Goal: Navigation & Orientation: Find specific page/section

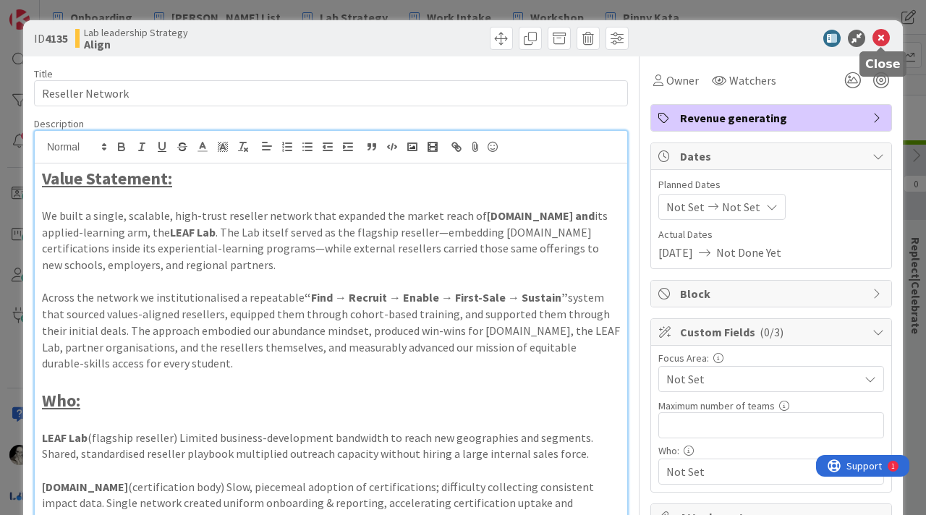
click at [883, 39] on icon at bounding box center [881, 38] width 17 height 17
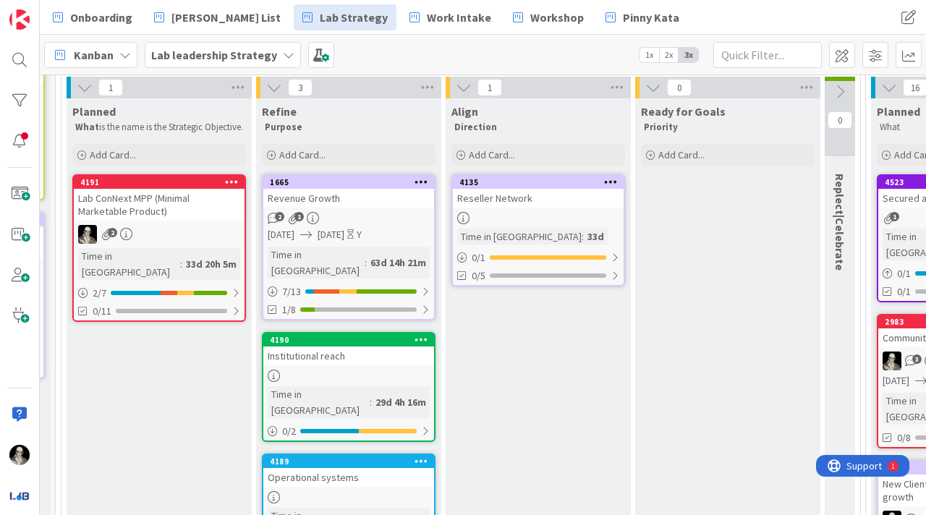
scroll to position [122, 369]
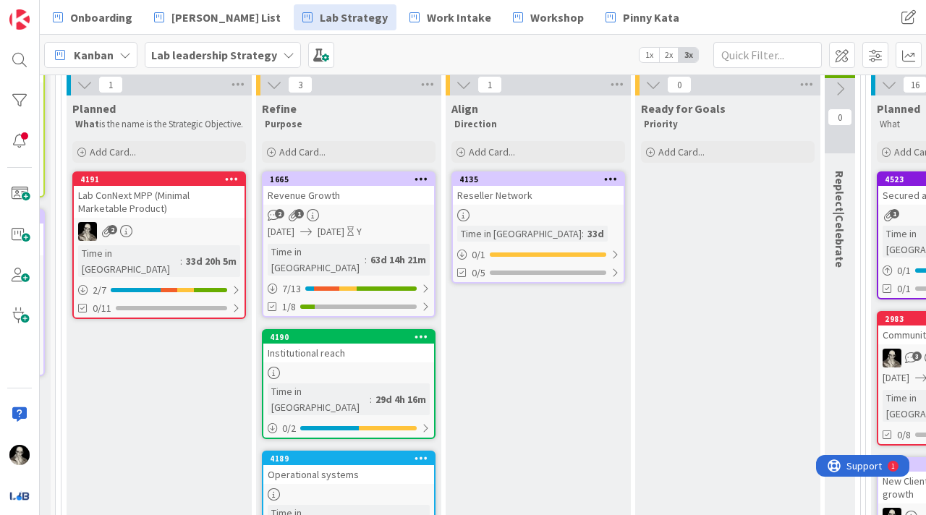
click at [539, 207] on link "4135 Reseller Network Time in Column : 33d 0 / 1 0/5" at bounding box center [538, 227] width 174 height 112
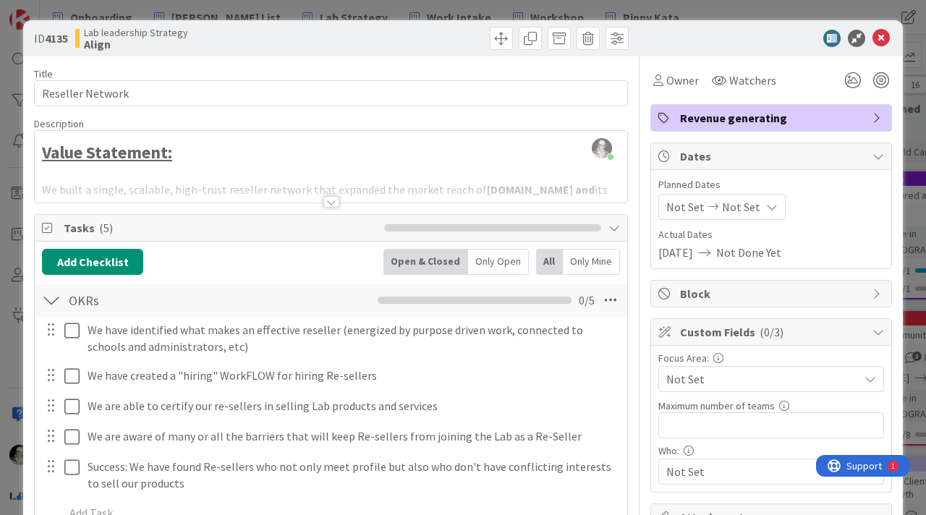
click at [331, 199] on div at bounding box center [331, 202] width 16 height 12
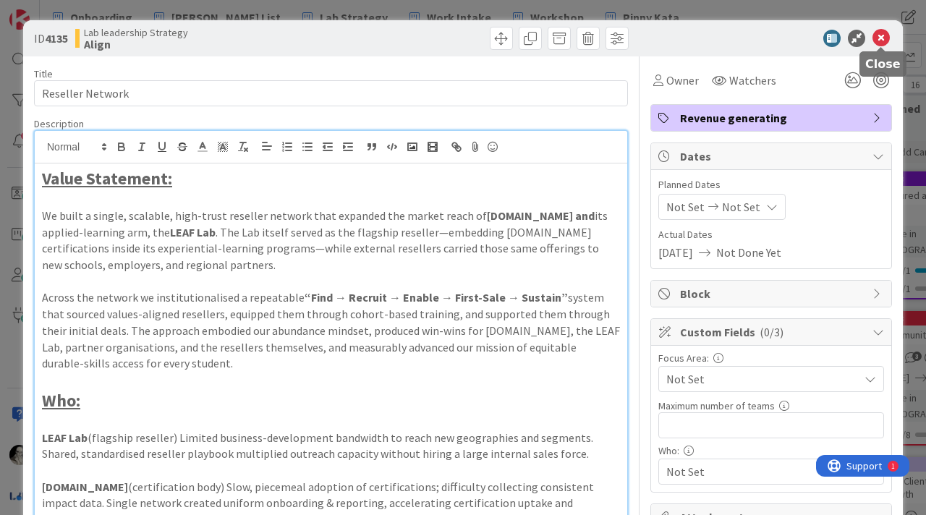
click at [886, 33] on icon at bounding box center [881, 38] width 17 height 17
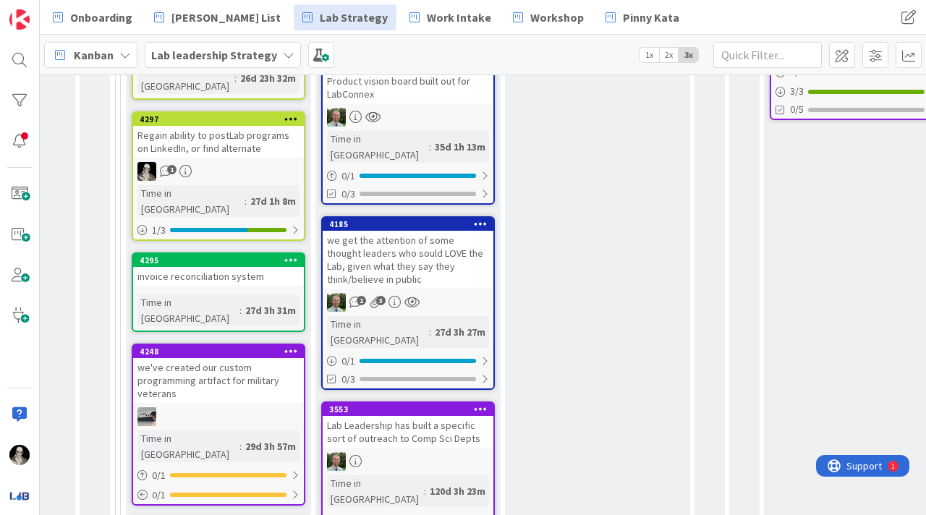
scroll to position [727, 1114]
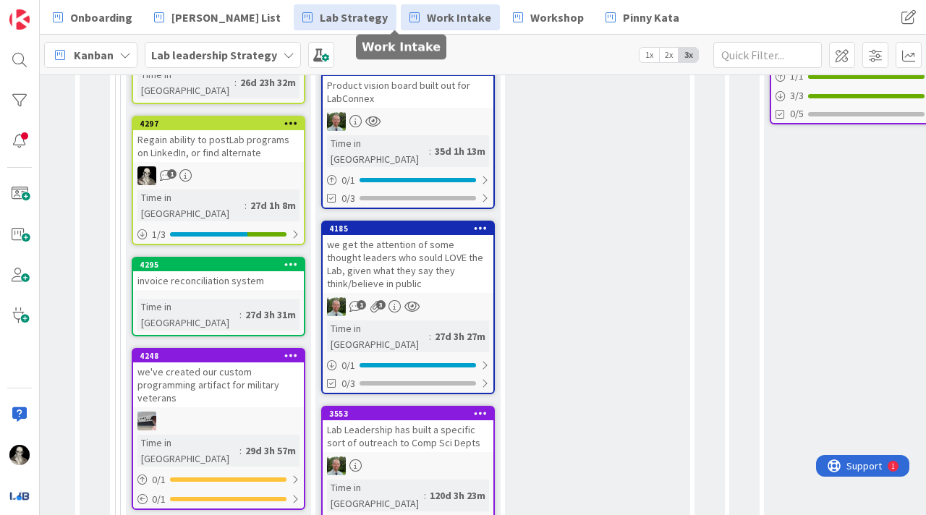
click at [427, 9] on span "Work Intake" at bounding box center [459, 17] width 64 height 17
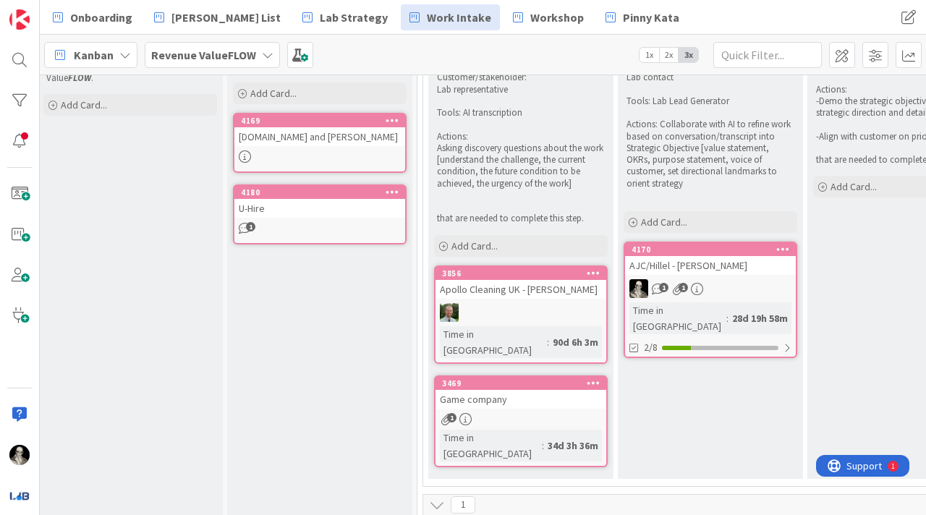
scroll to position [216, 213]
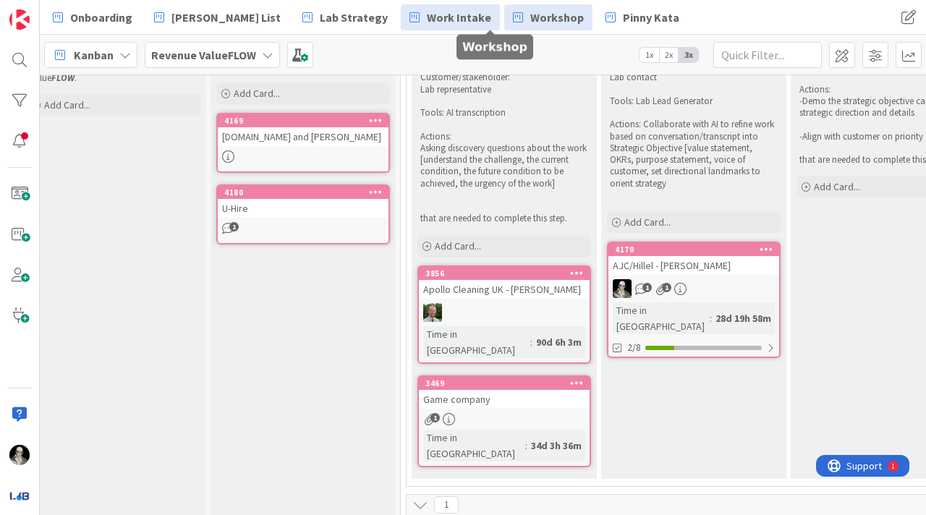
click at [530, 17] on span "Workshop" at bounding box center [557, 17] width 54 height 17
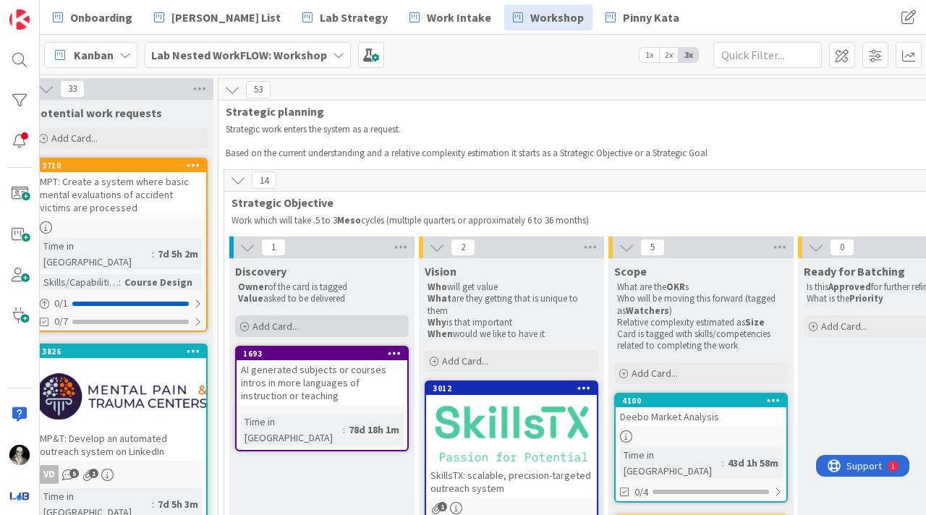
scroll to position [0, 173]
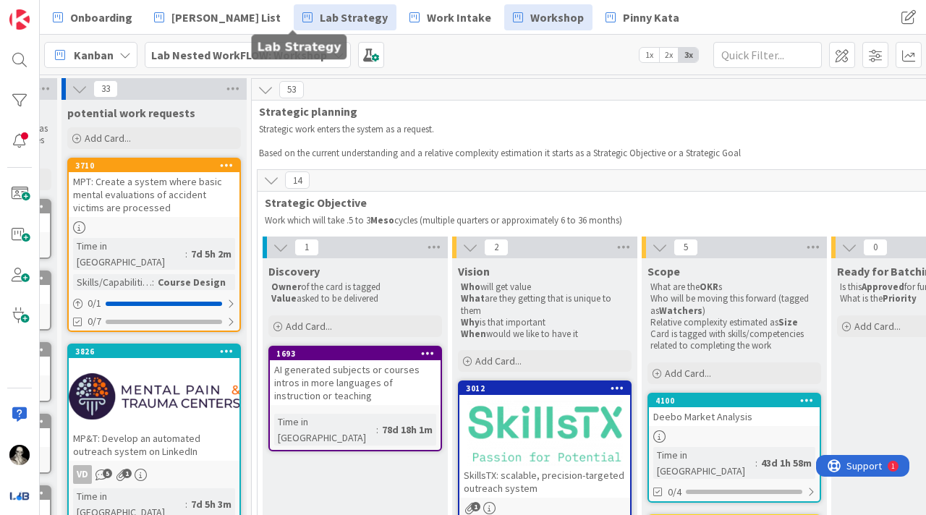
click at [320, 17] on span "Lab Strategy" at bounding box center [354, 17] width 68 height 17
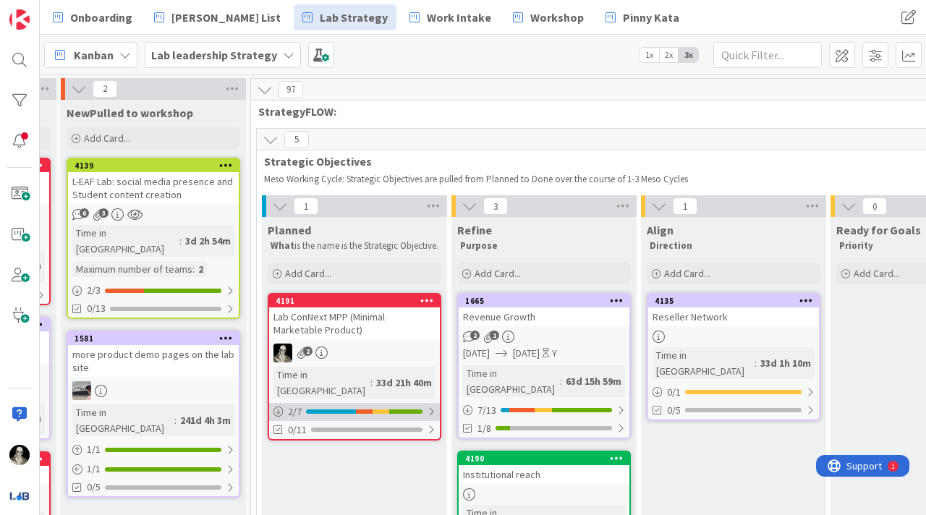
scroll to position [0, 177]
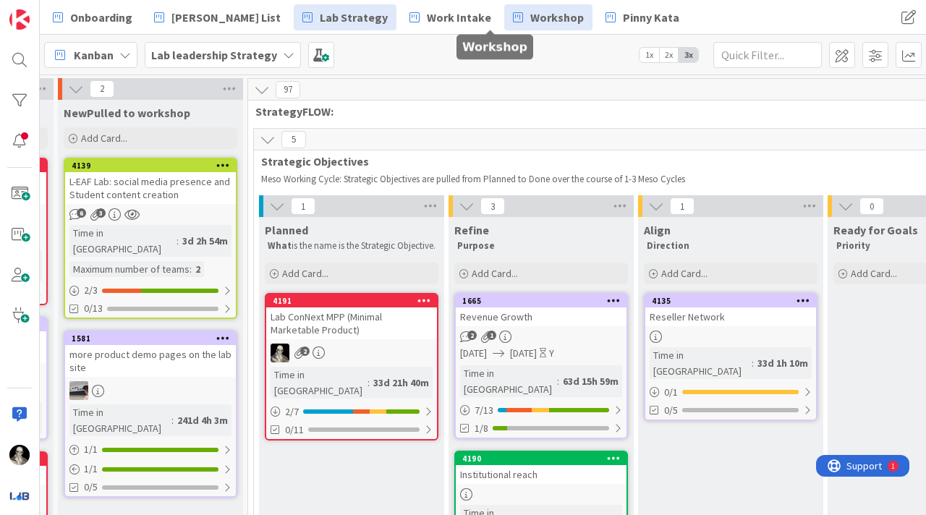
click at [530, 9] on span "Workshop" at bounding box center [557, 17] width 54 height 17
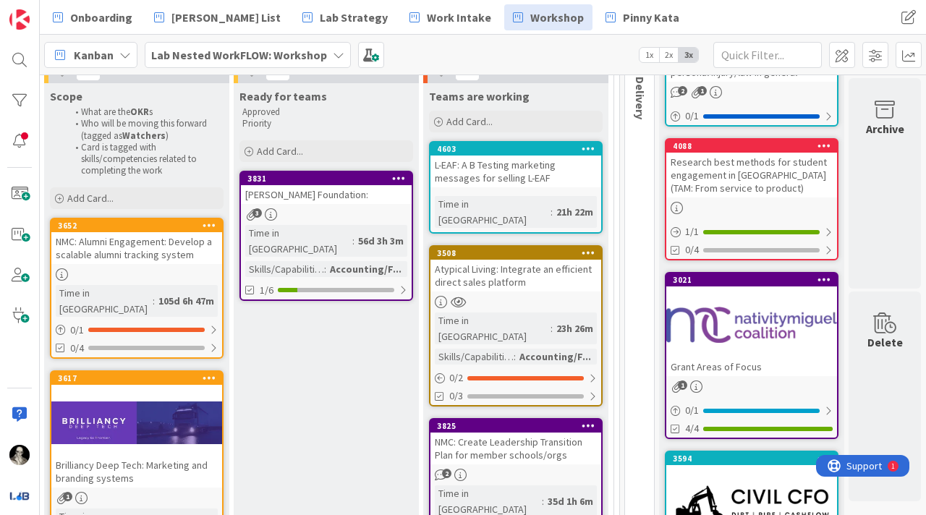
scroll to position [179, 1730]
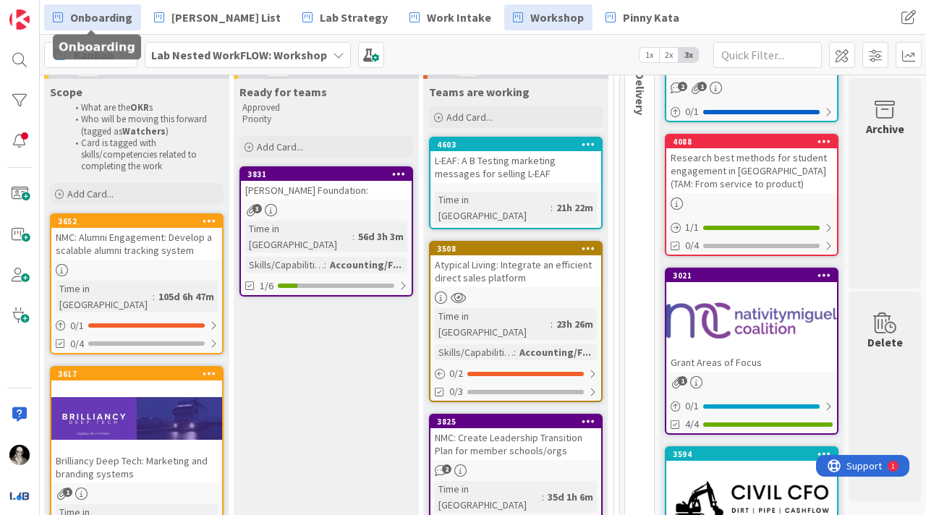
click at [87, 20] on span "Onboarding" at bounding box center [101, 17] width 62 height 17
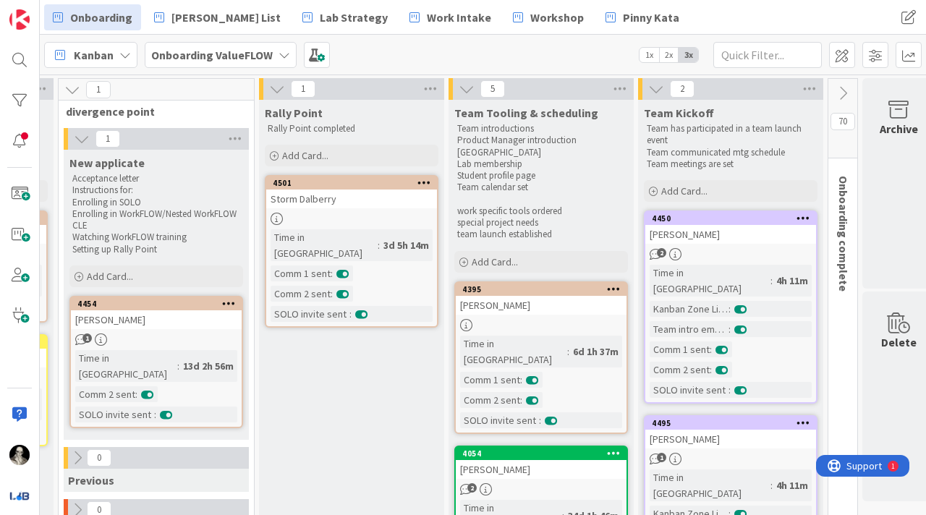
scroll to position [0, 569]
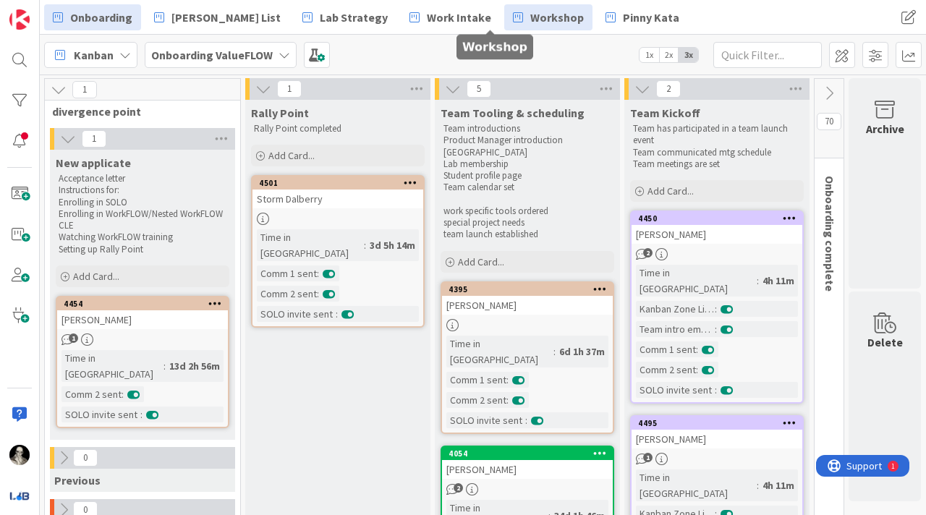
click at [530, 15] on span "Workshop" at bounding box center [557, 17] width 54 height 17
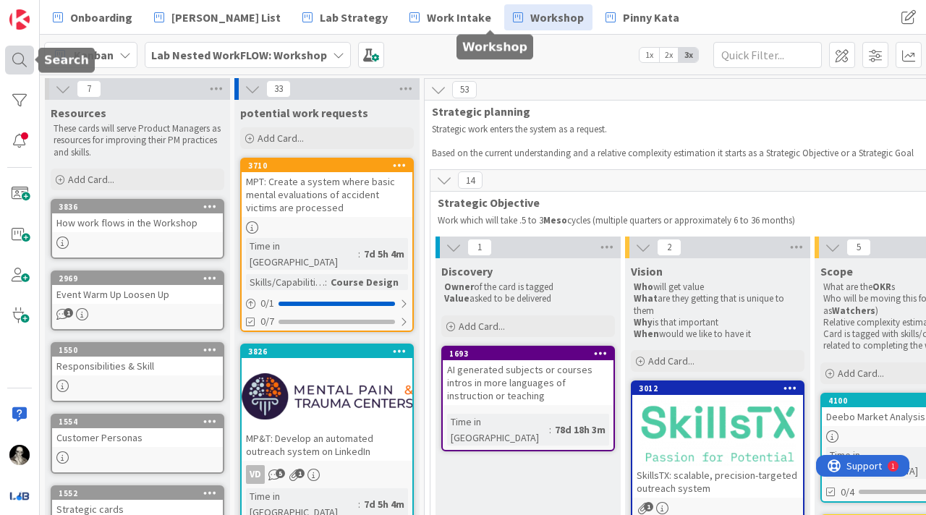
click at [17, 64] on div at bounding box center [19, 60] width 29 height 29
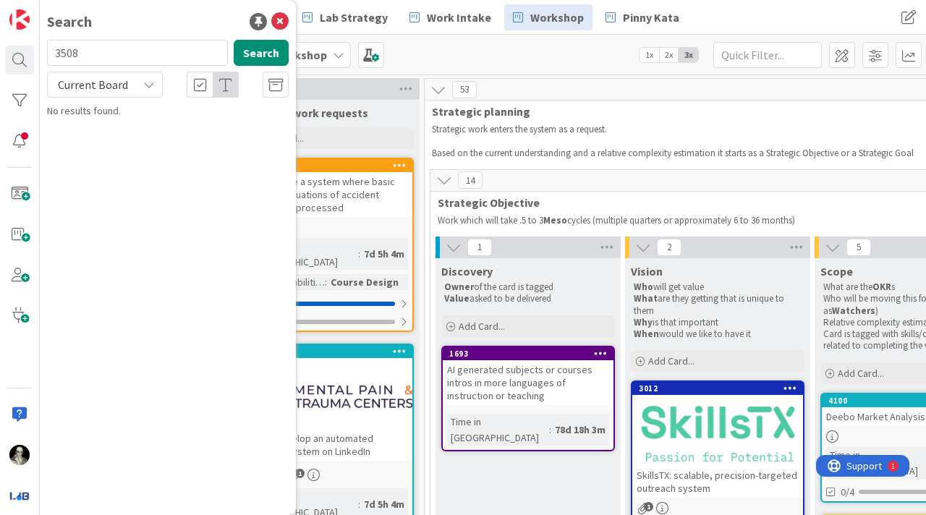
click at [148, 77] on div "Current Board" at bounding box center [105, 85] width 116 height 26
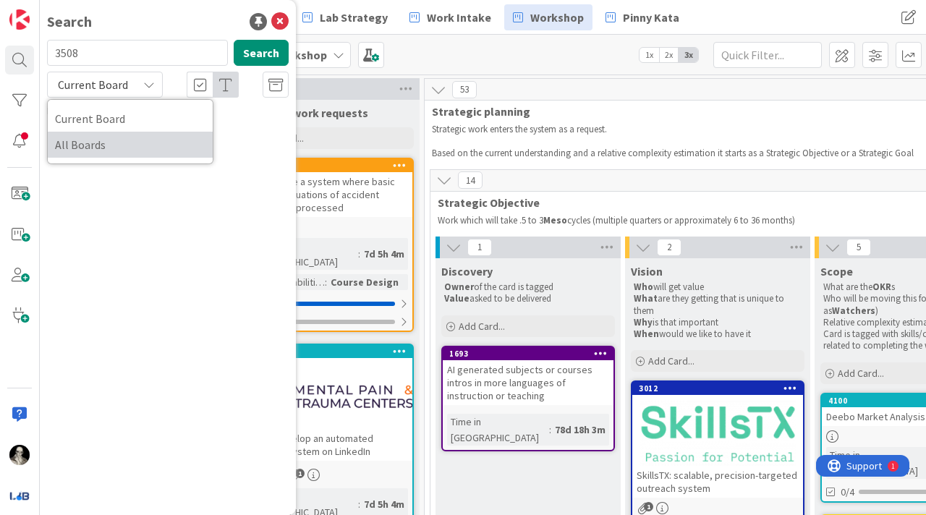
click at [116, 140] on span "All Boards" at bounding box center [130, 145] width 150 height 22
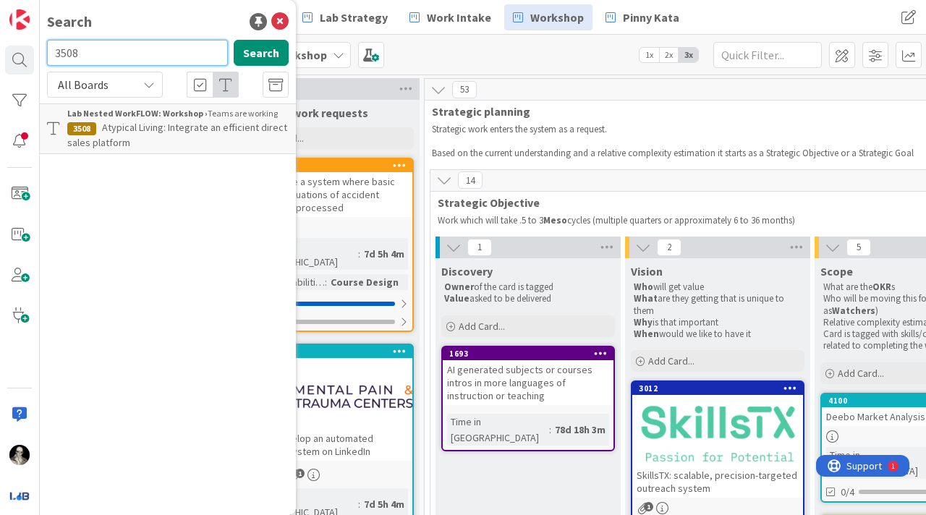
click at [110, 50] on input "3508" at bounding box center [137, 53] width 181 height 26
type input "atypical"
click at [257, 46] on button "Search" at bounding box center [261, 53] width 55 height 26
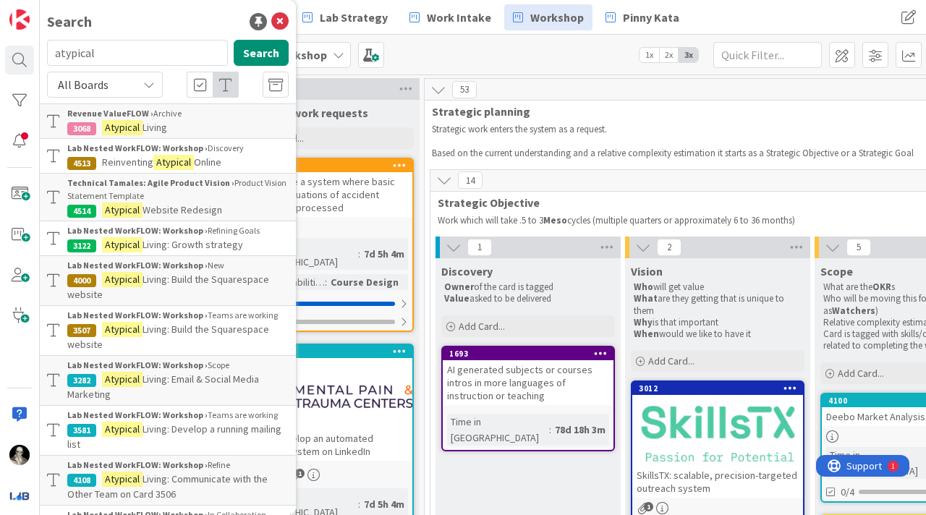
click at [164, 117] on div "Revenue ValueFLOW › Archive" at bounding box center [177, 113] width 221 height 13
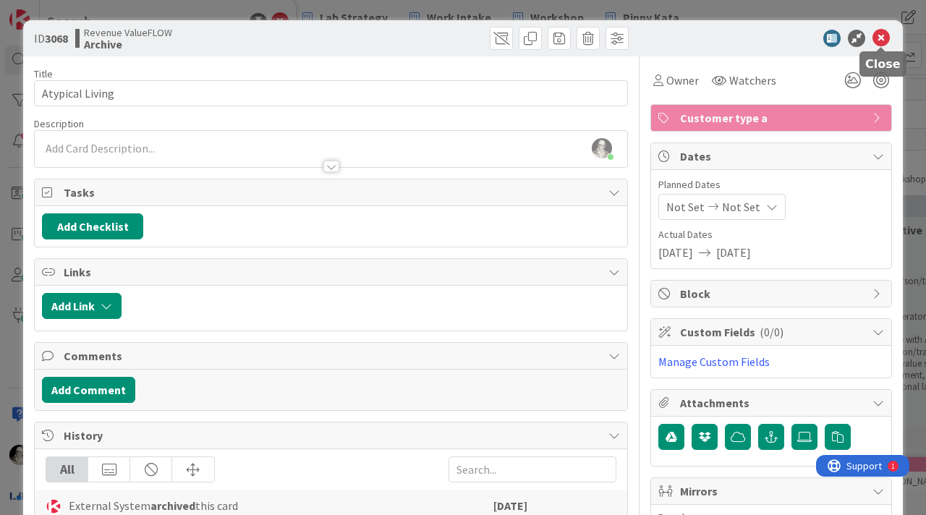
click at [880, 35] on icon at bounding box center [881, 38] width 17 height 17
click at [882, 32] on icon at bounding box center [881, 38] width 17 height 17
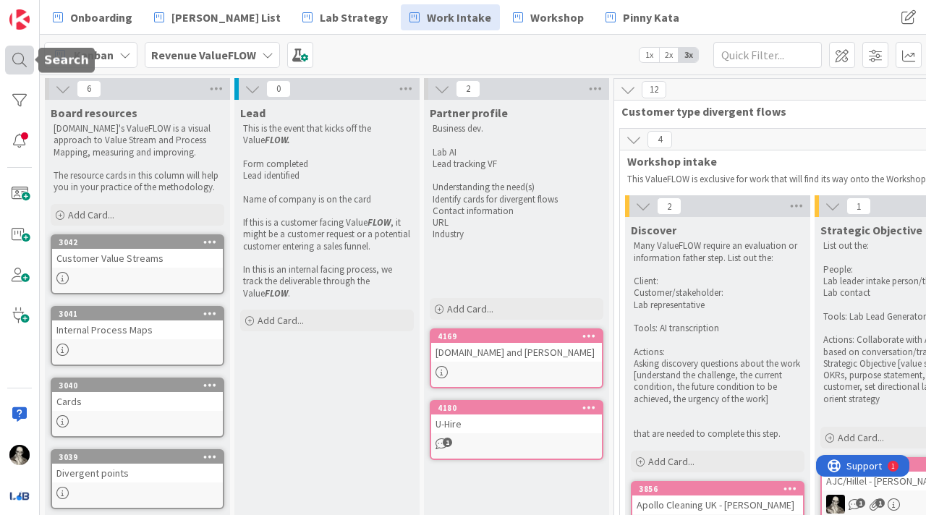
click at [22, 58] on div at bounding box center [19, 60] width 29 height 29
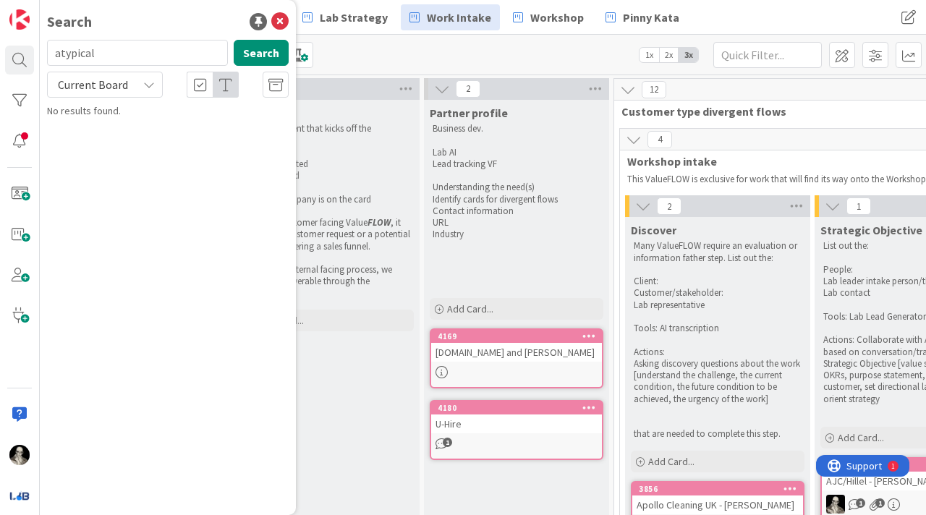
click at [154, 81] on icon at bounding box center [149, 85] width 12 height 12
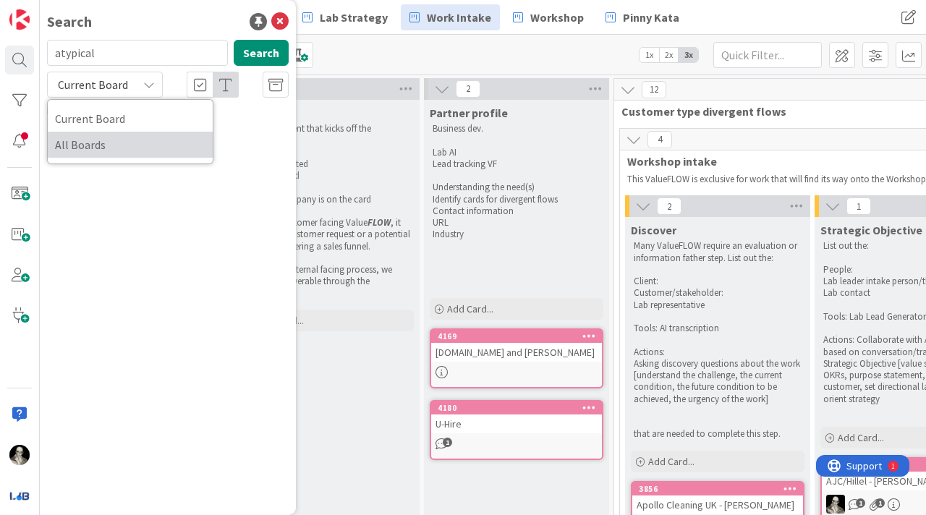
click at [124, 145] on span "All Boards" at bounding box center [130, 145] width 150 height 22
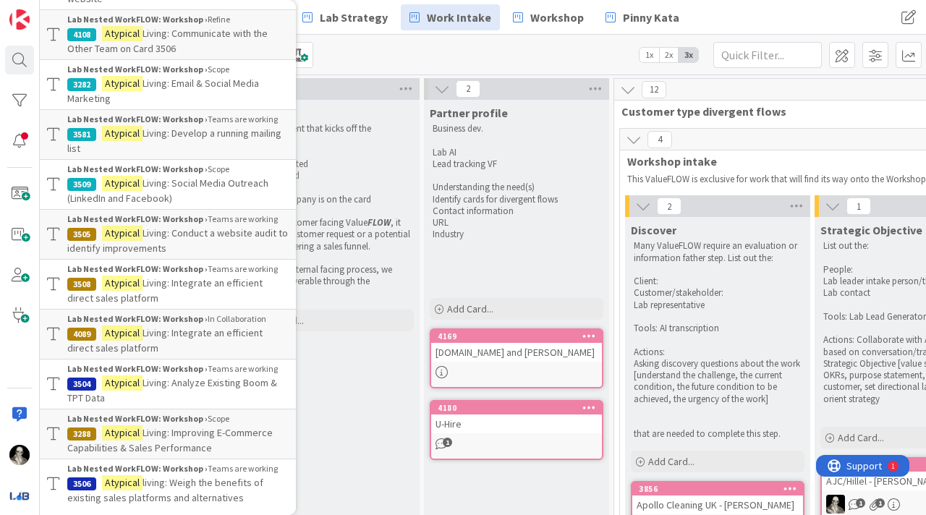
scroll to position [350, 0]
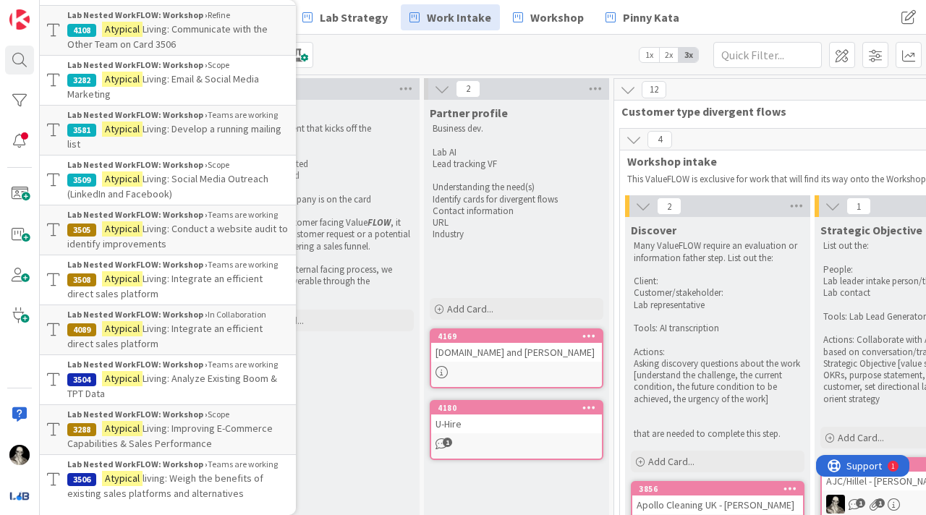
click at [199, 236] on p "Atypical Living: Conduct a website audit to identify improvements" at bounding box center [177, 236] width 221 height 30
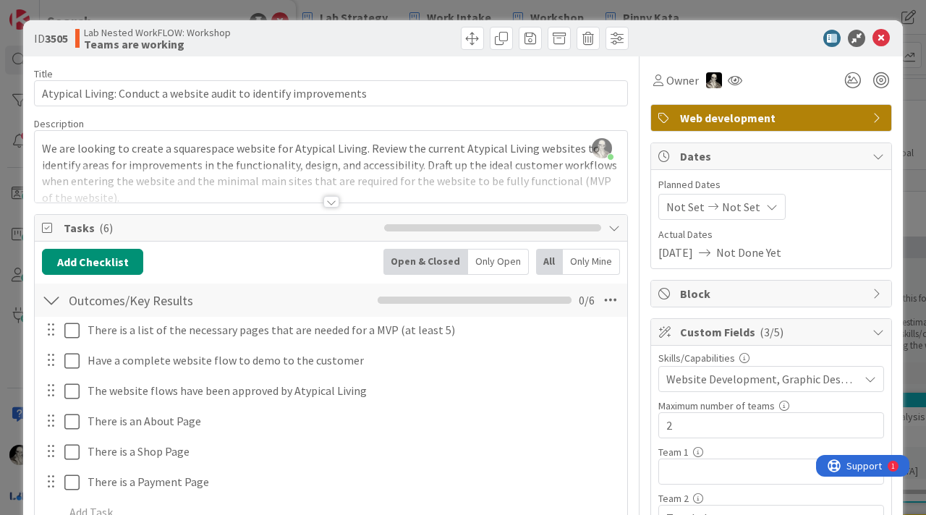
click at [331, 198] on div at bounding box center [331, 202] width 16 height 12
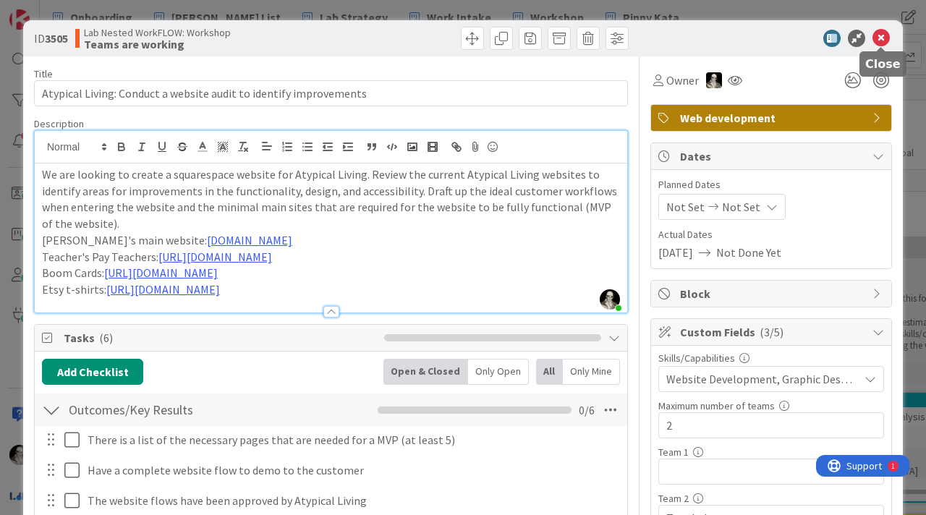
click at [882, 32] on icon at bounding box center [881, 38] width 17 height 17
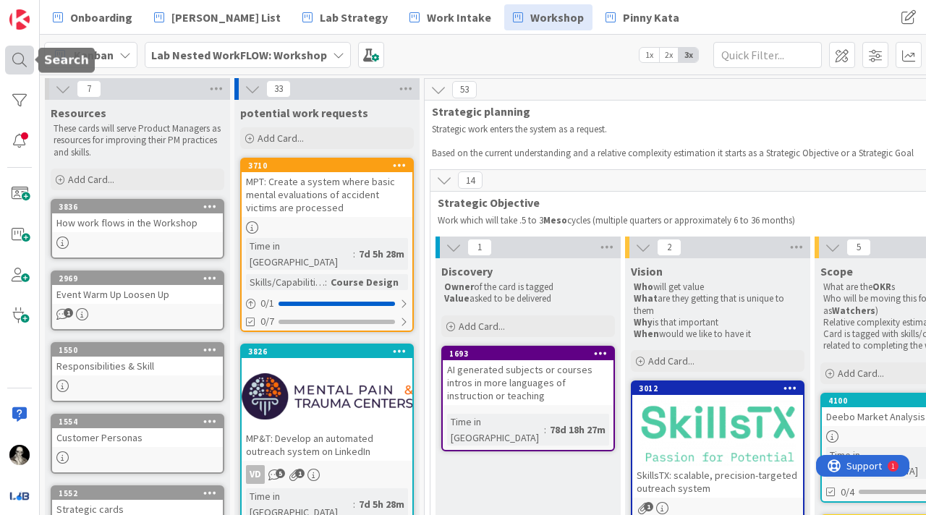
click at [16, 54] on div at bounding box center [19, 60] width 29 height 29
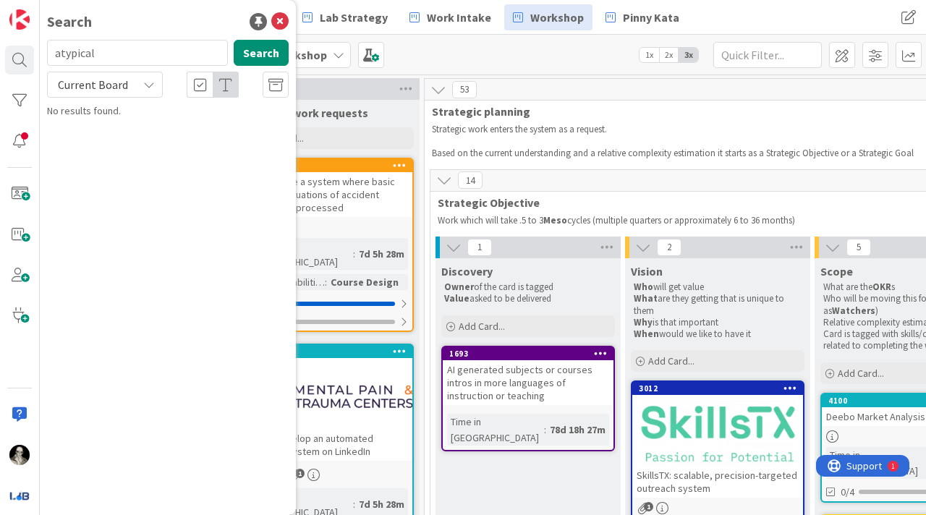
click at [148, 84] on icon at bounding box center [149, 85] width 12 height 12
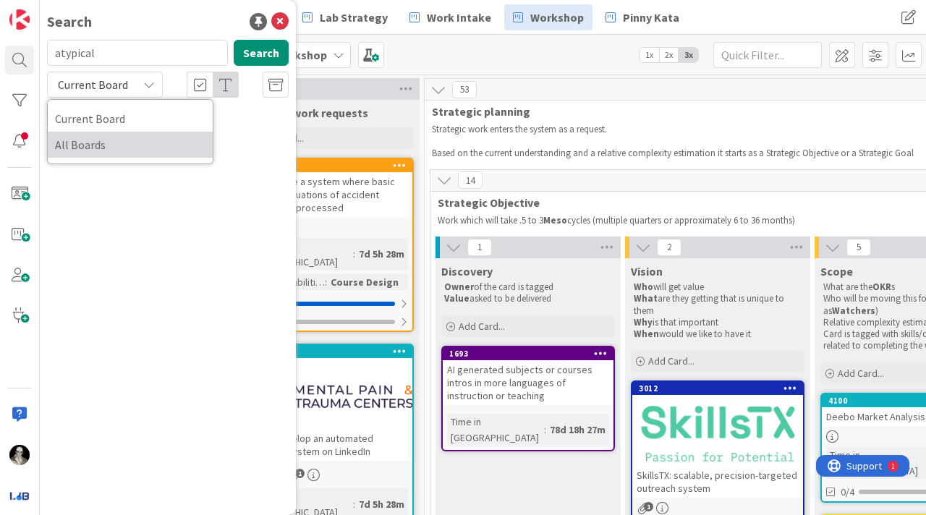
click at [123, 139] on span "All Boards" at bounding box center [130, 145] width 150 height 22
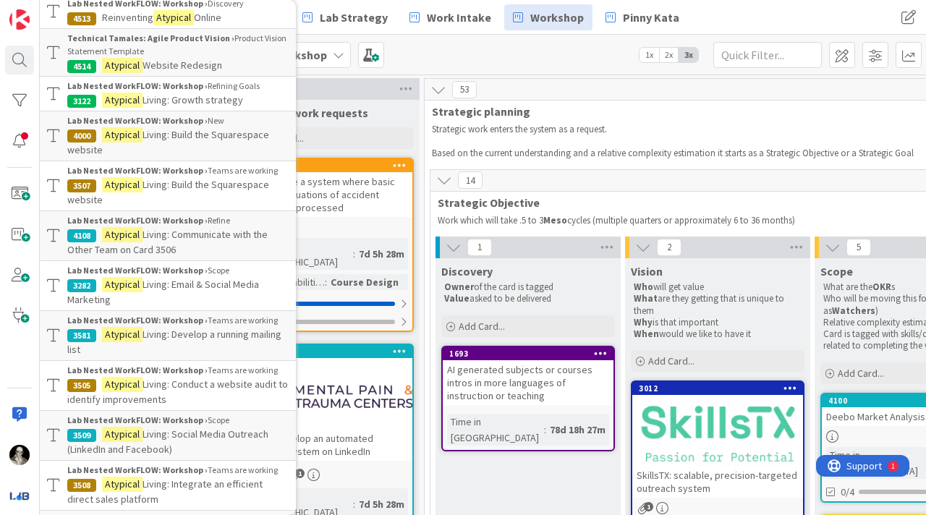
scroll to position [156, 0]
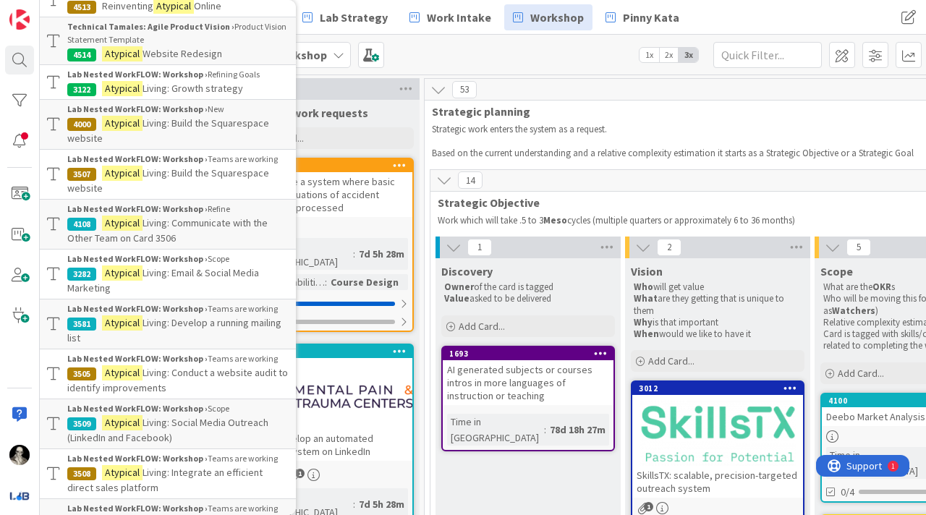
click at [162, 171] on span "Living: Build the Squarespace website" at bounding box center [168, 180] width 202 height 28
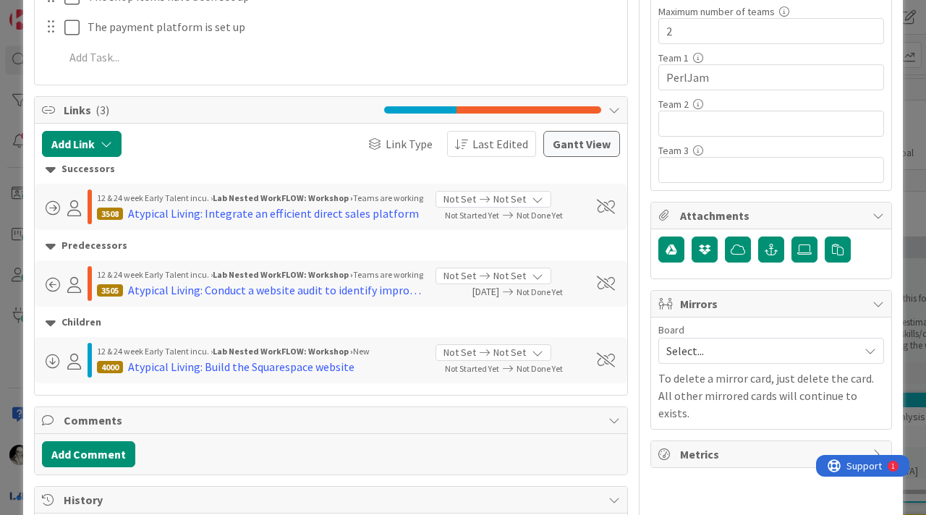
scroll to position [401, 0]
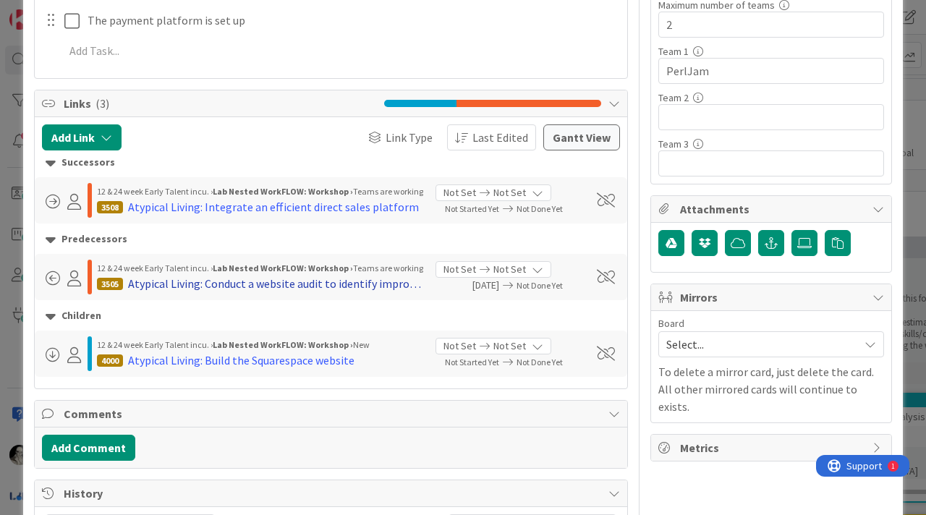
click at [389, 282] on div "Atypical Living: Conduct a website audit to identify improvements" at bounding box center [276, 283] width 297 height 17
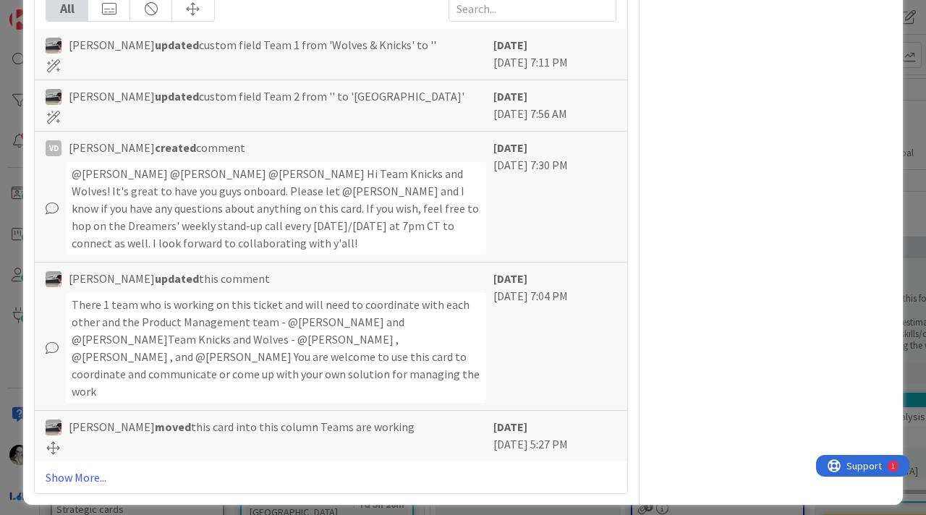
scroll to position [1274, 0]
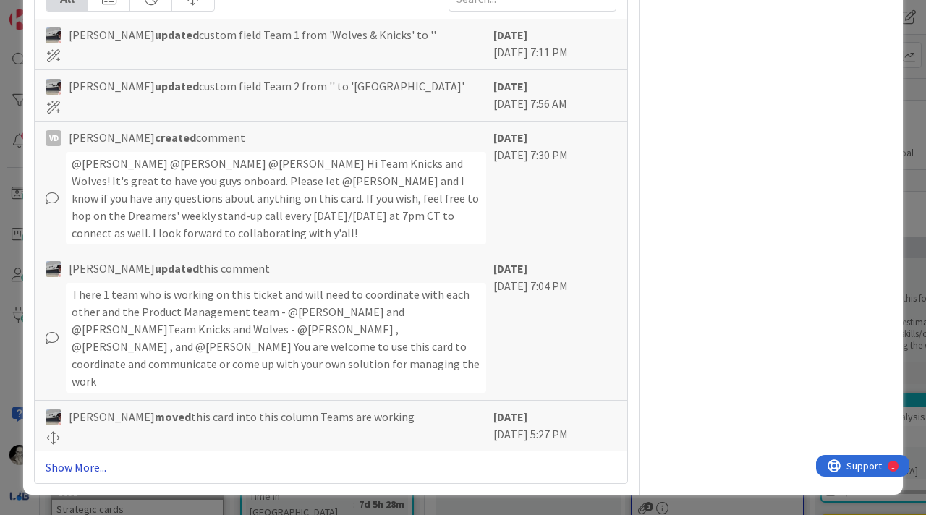
click at [92, 465] on link "Show More..." at bounding box center [331, 467] width 571 height 17
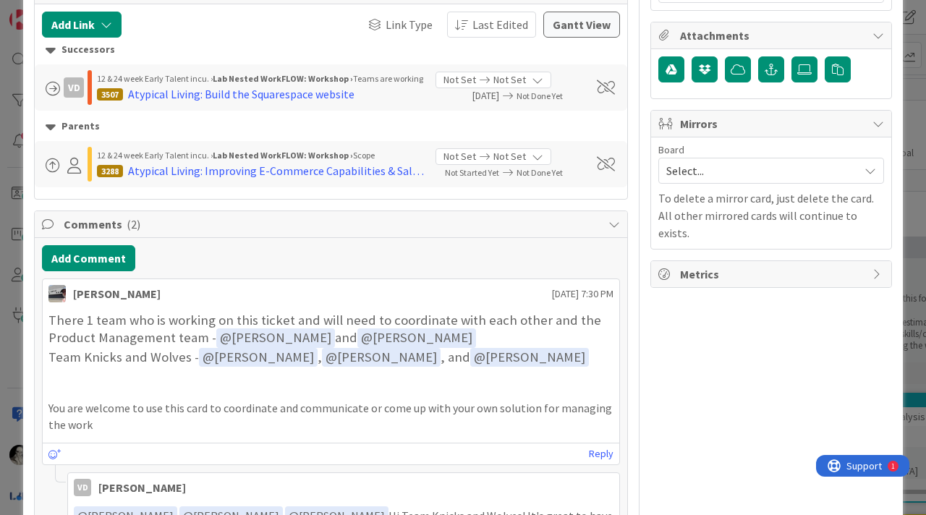
scroll to position [0, 0]
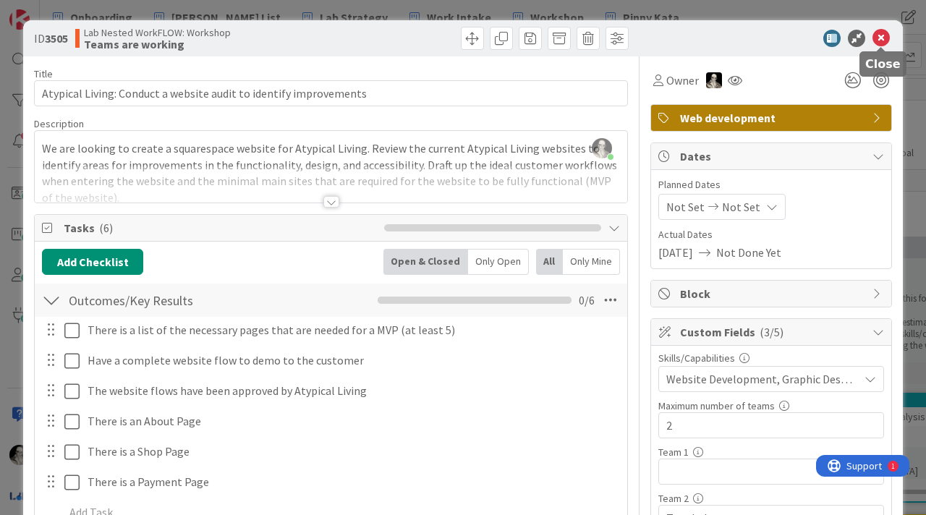
click at [884, 36] on icon at bounding box center [881, 38] width 17 height 17
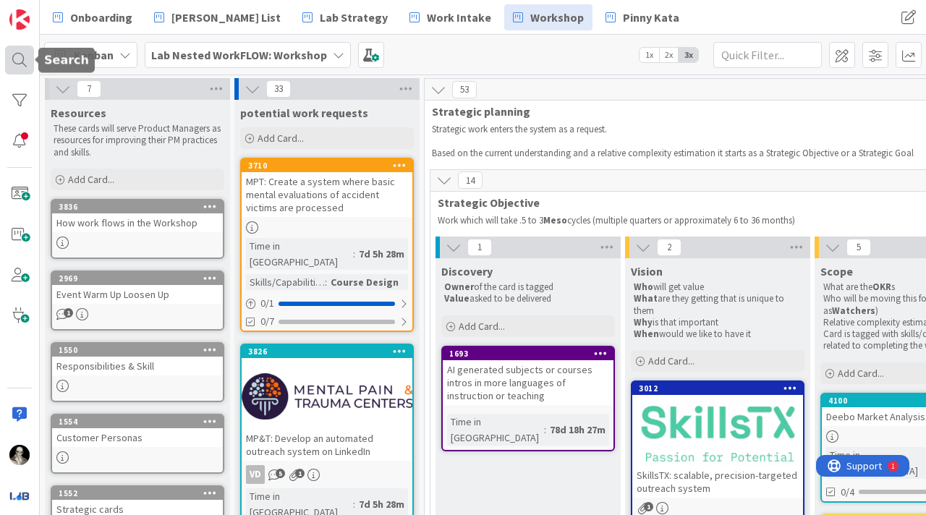
click at [20, 57] on div at bounding box center [19, 60] width 29 height 29
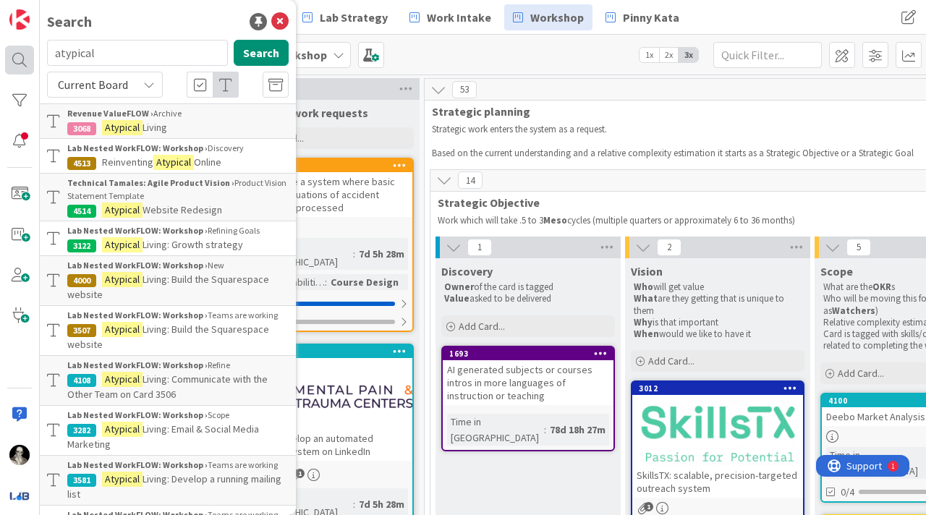
drag, startPoint x: 116, startPoint y: 56, endPoint x: 27, endPoint y: 55, distance: 88.3
click at [27, 55] on div "Search atypical Search Current Board Revenue ValueFLOW › Archive 3068 Atypical …" at bounding box center [20, 257] width 40 height 515
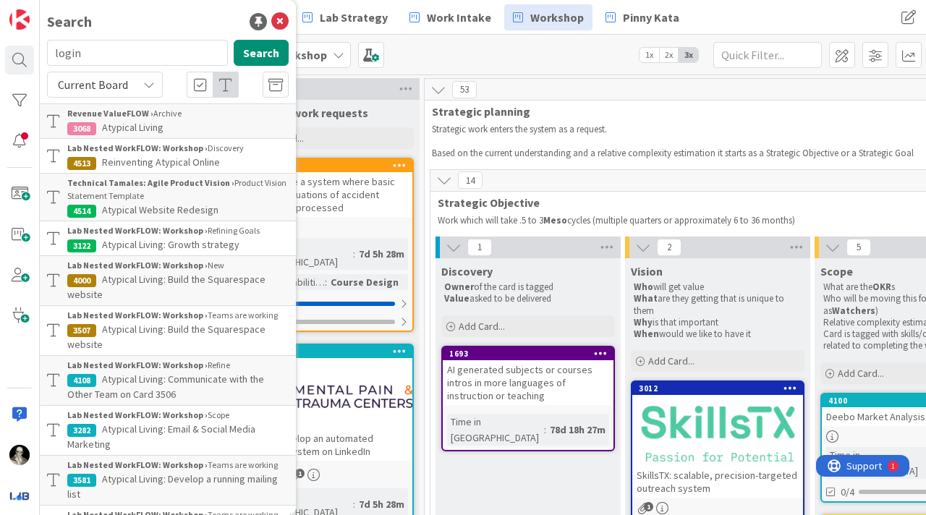
type input "login"
click at [151, 80] on icon at bounding box center [149, 85] width 12 height 12
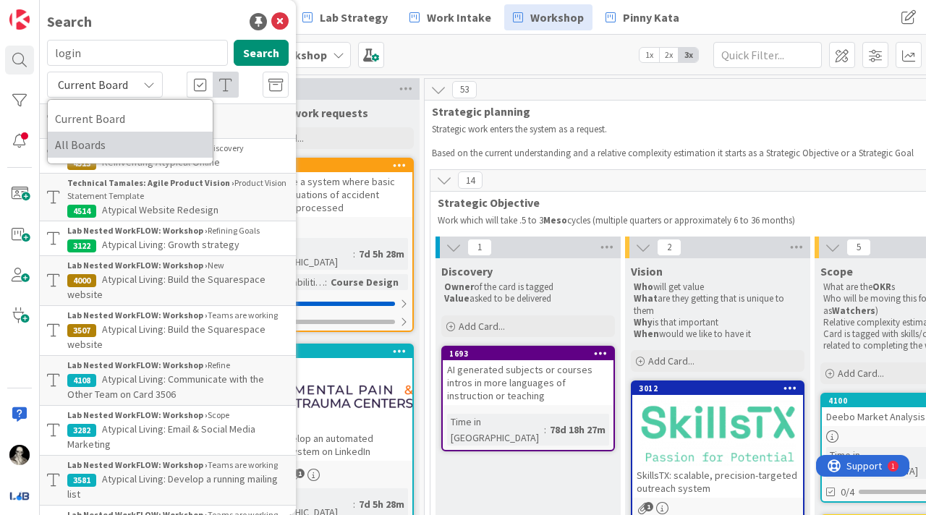
click at [118, 139] on span "All Boards" at bounding box center [130, 145] width 150 height 22
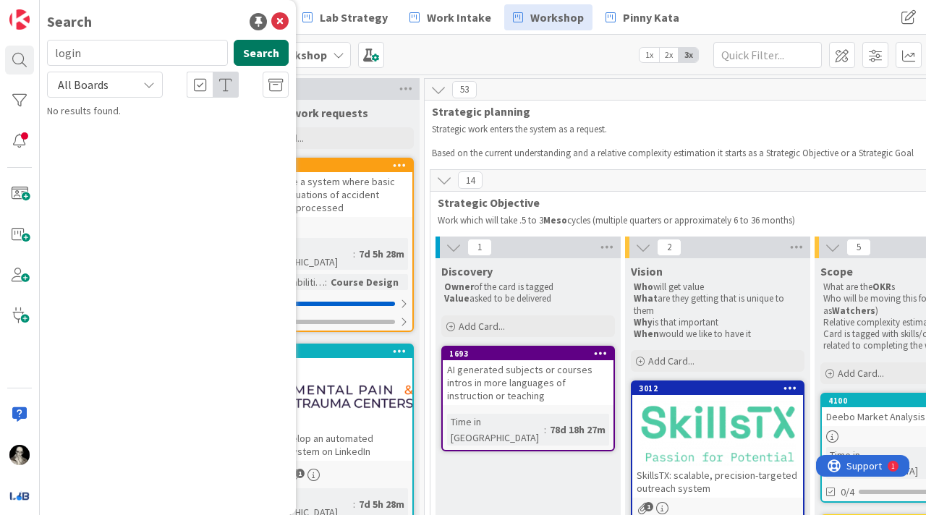
click at [254, 45] on button "Search" at bounding box center [261, 53] width 55 height 26
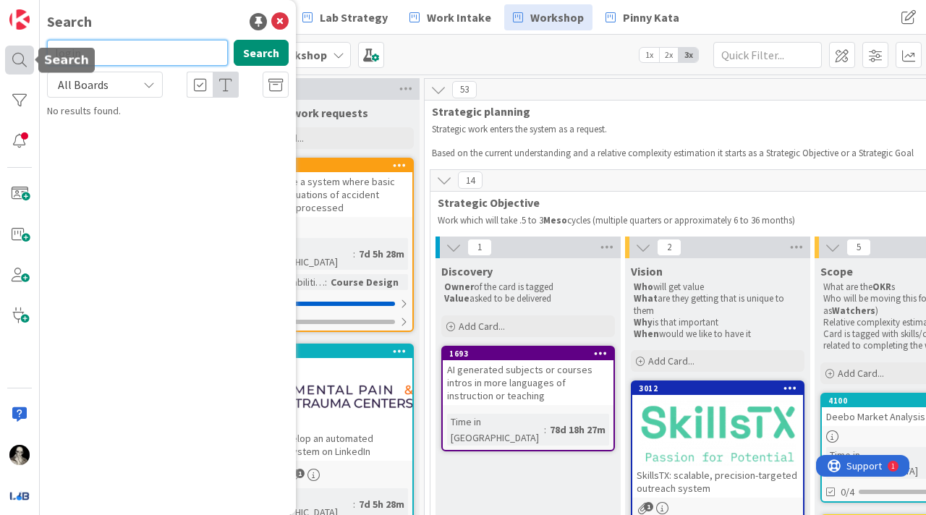
drag, startPoint x: 88, startPoint y: 55, endPoint x: 20, endPoint y: 59, distance: 68.1
click at [20, 59] on div "Search login Search All Boards Current Board All Boards No results found." at bounding box center [20, 257] width 40 height 515
type input "atypical"
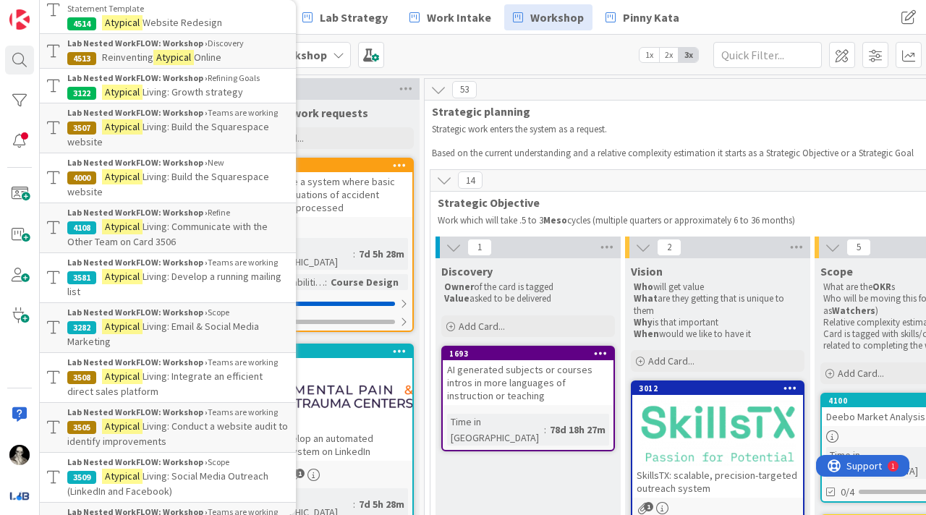
scroll to position [350, 0]
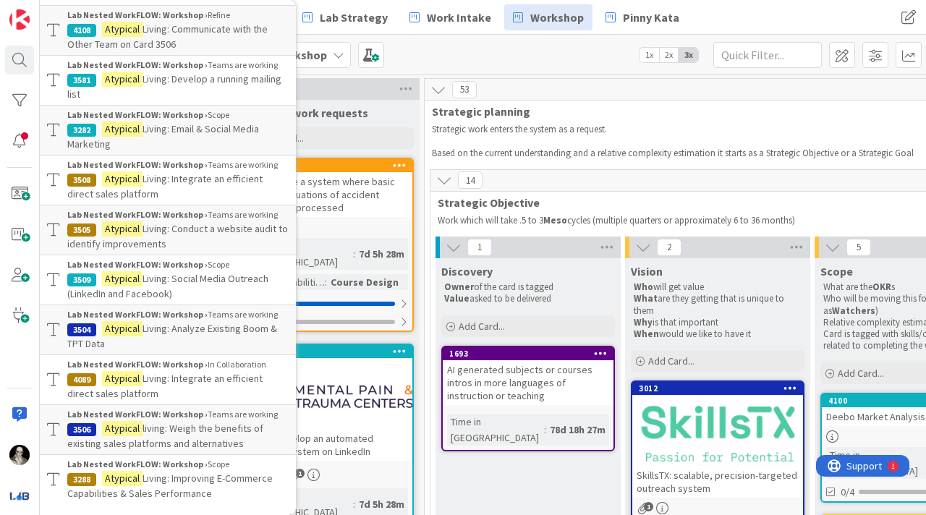
click at [181, 476] on span "Living: Improving E-Commerce Capabilities & Sales Performance" at bounding box center [169, 486] width 205 height 28
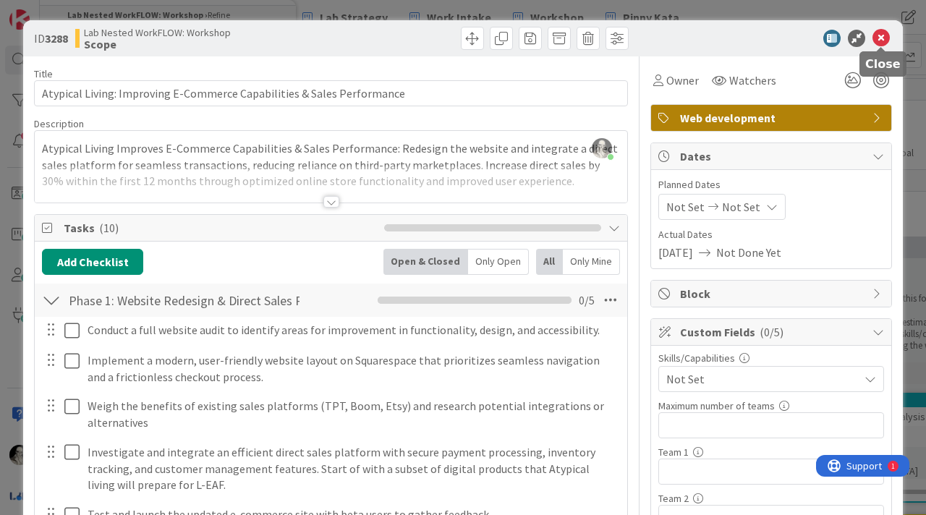
click at [883, 34] on icon at bounding box center [881, 38] width 17 height 17
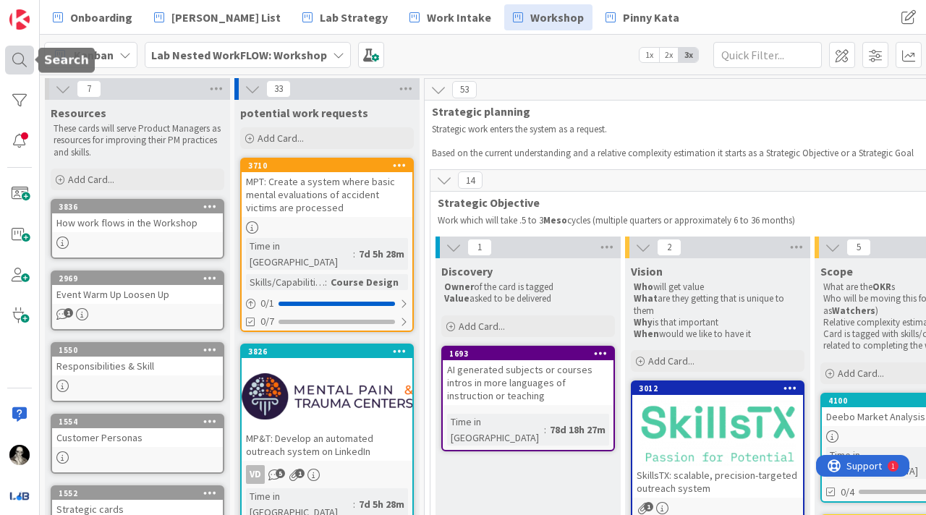
click at [20, 60] on div at bounding box center [19, 60] width 29 height 29
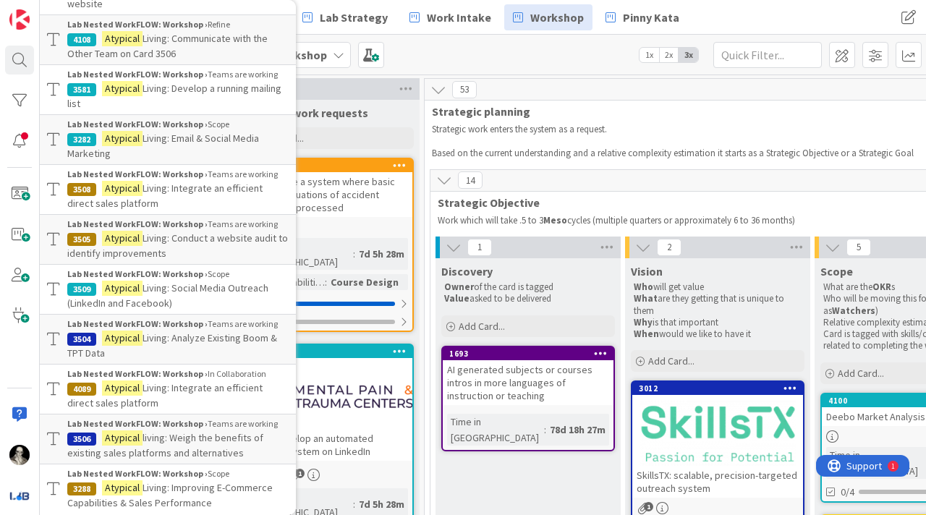
scroll to position [350, 0]
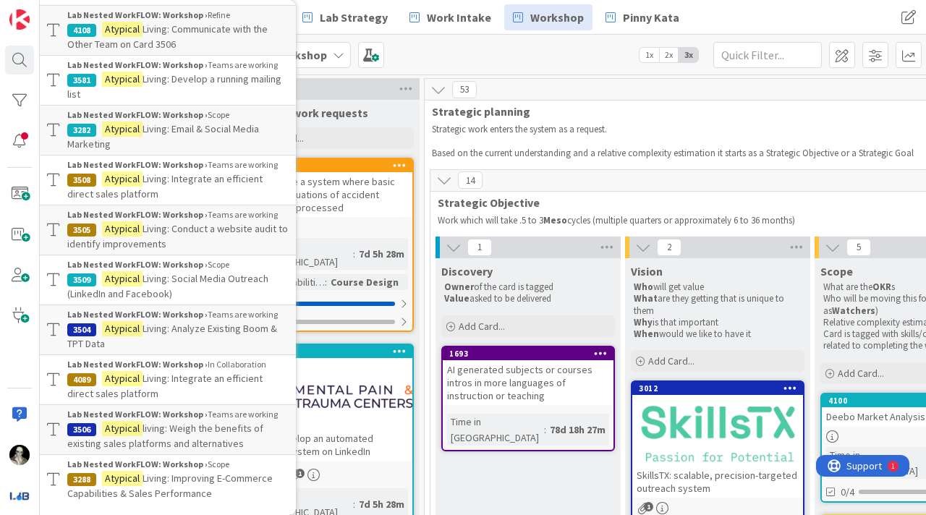
click at [194, 424] on span "living: Weigh the benefits of existing sales platforms and alternatives" at bounding box center [165, 436] width 196 height 28
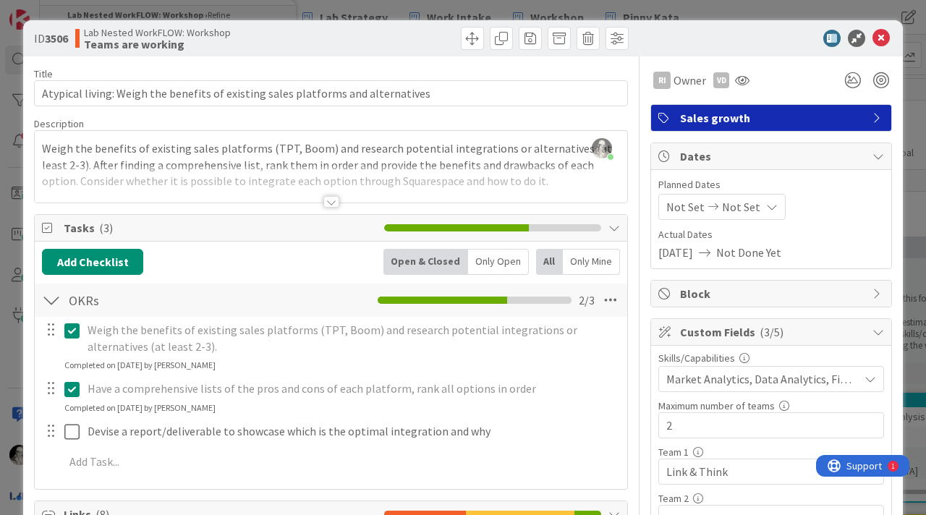
click at [326, 200] on div at bounding box center [331, 202] width 16 height 12
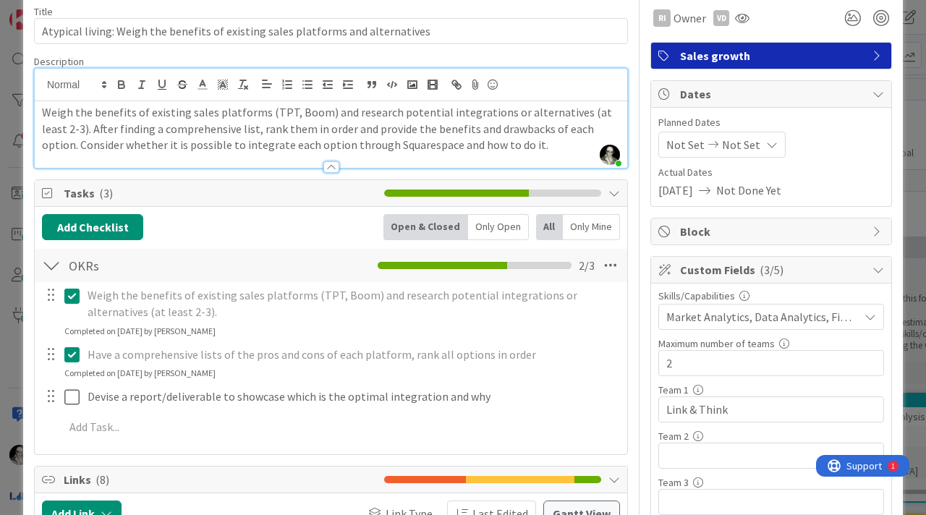
scroll to position [63, 0]
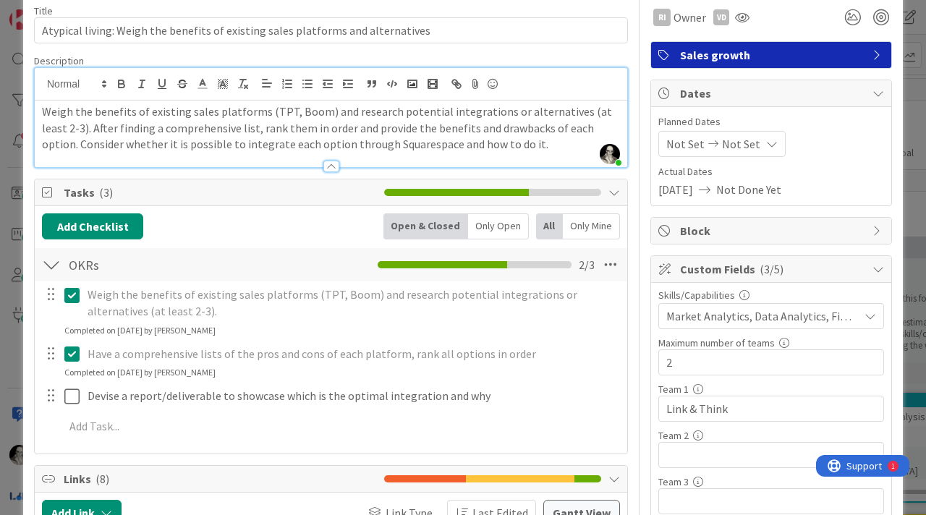
click at [332, 158] on div at bounding box center [331, 159] width 593 height 15
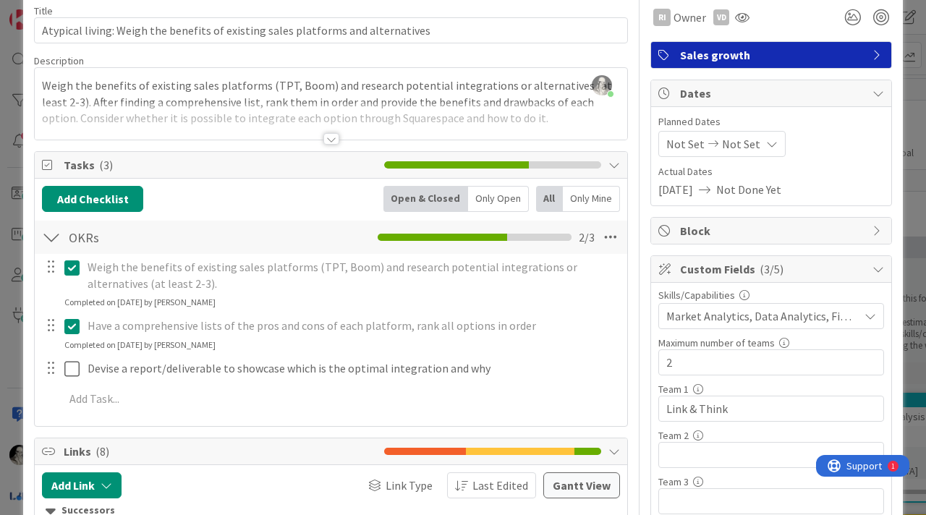
click at [334, 133] on div at bounding box center [331, 139] width 16 height 12
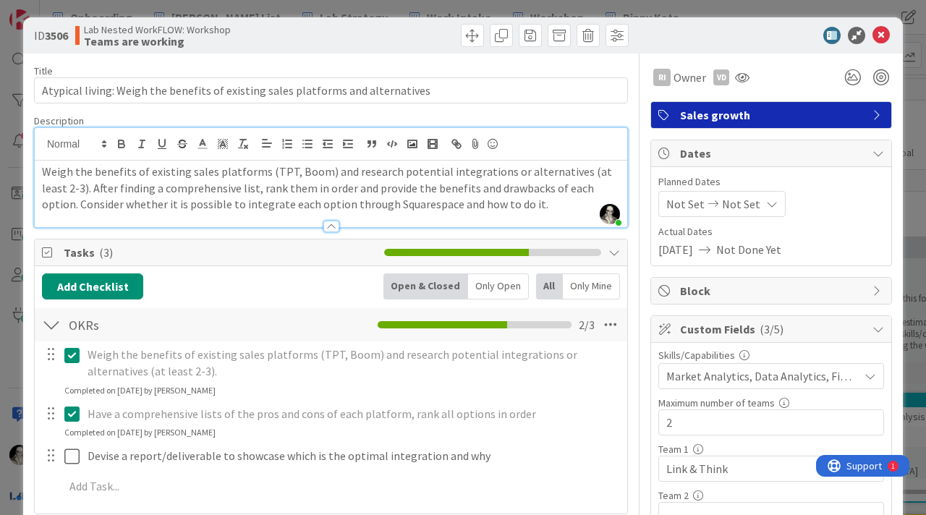
scroll to position [0, 0]
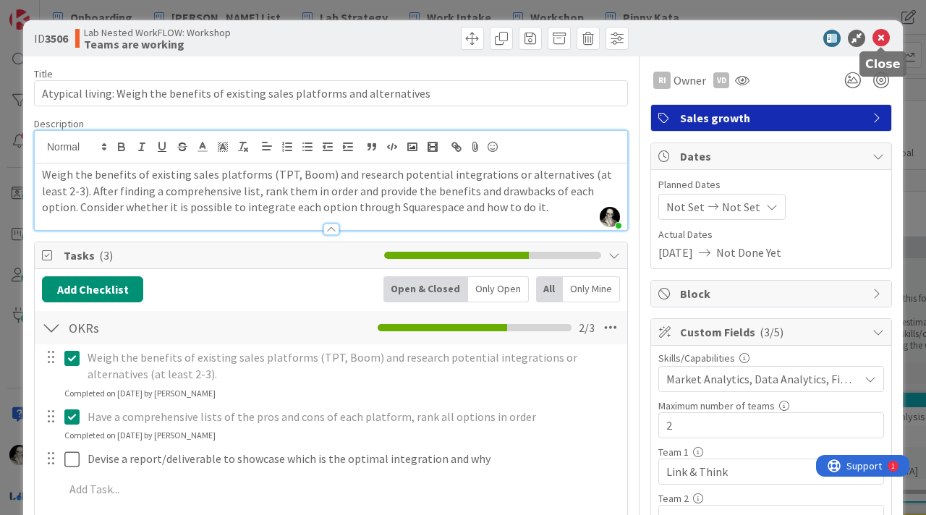
click at [881, 35] on icon at bounding box center [881, 38] width 17 height 17
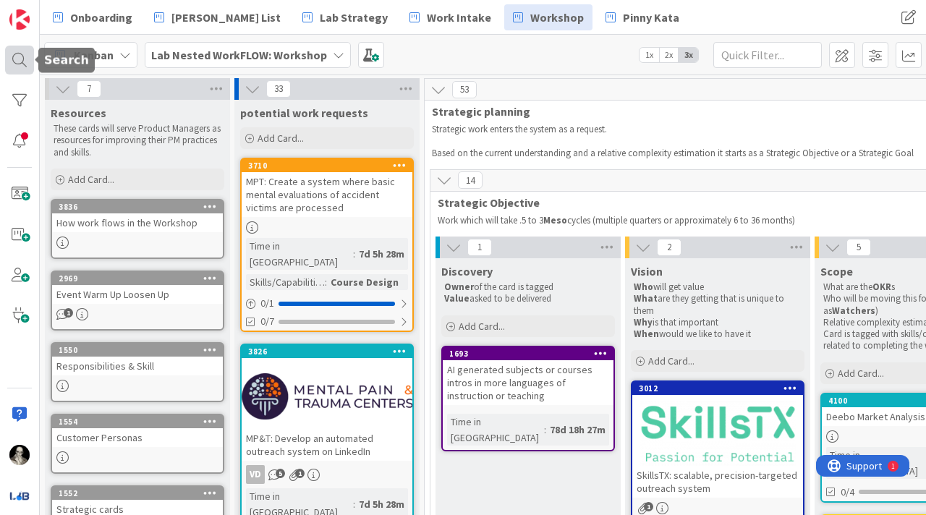
click at [23, 54] on div at bounding box center [19, 60] width 29 height 29
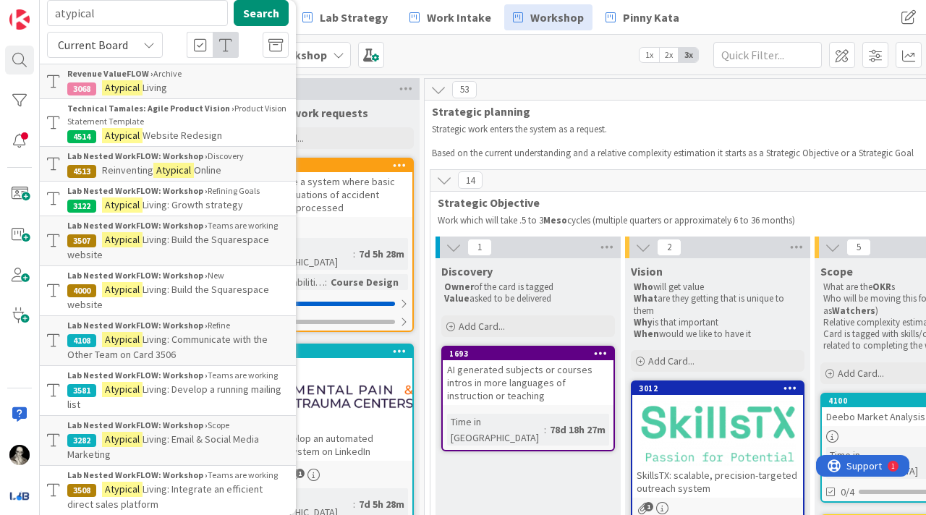
scroll to position [41, 0]
click at [213, 160] on div "Lab Nested WorkFLOW: Workshop › Discovery" at bounding box center [177, 155] width 221 height 13
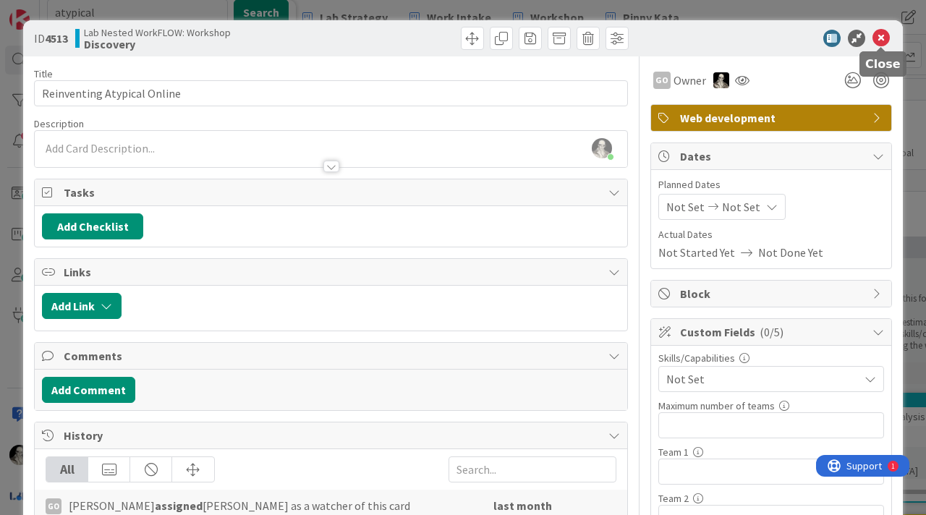
click at [881, 38] on icon at bounding box center [881, 38] width 17 height 17
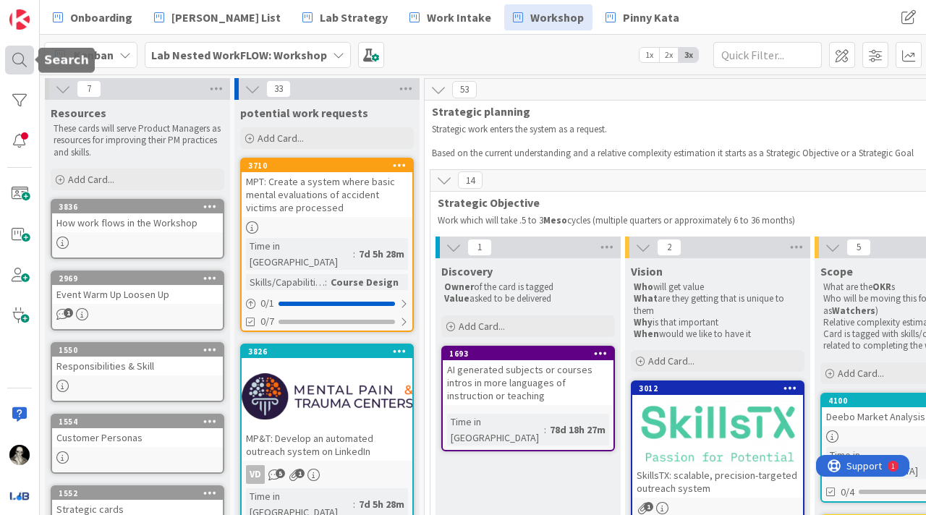
click at [18, 61] on div at bounding box center [19, 60] width 29 height 29
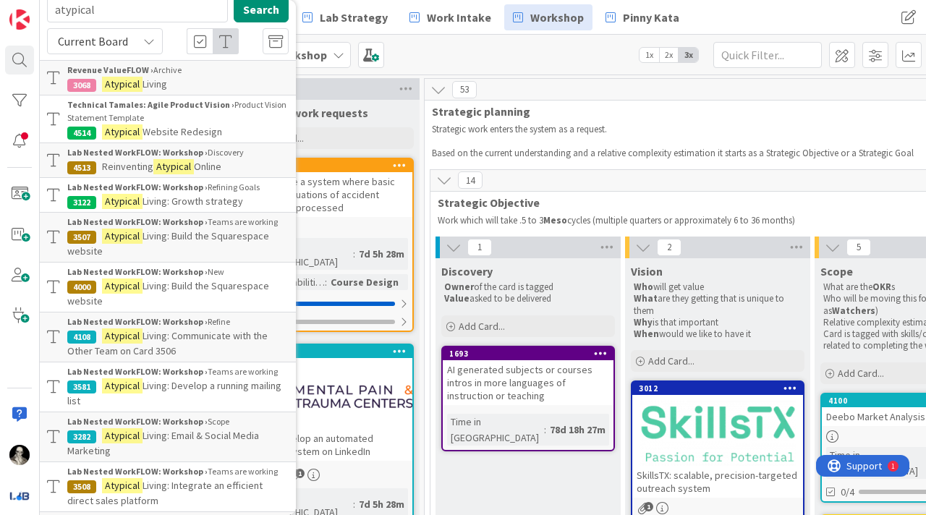
scroll to position [46, 0]
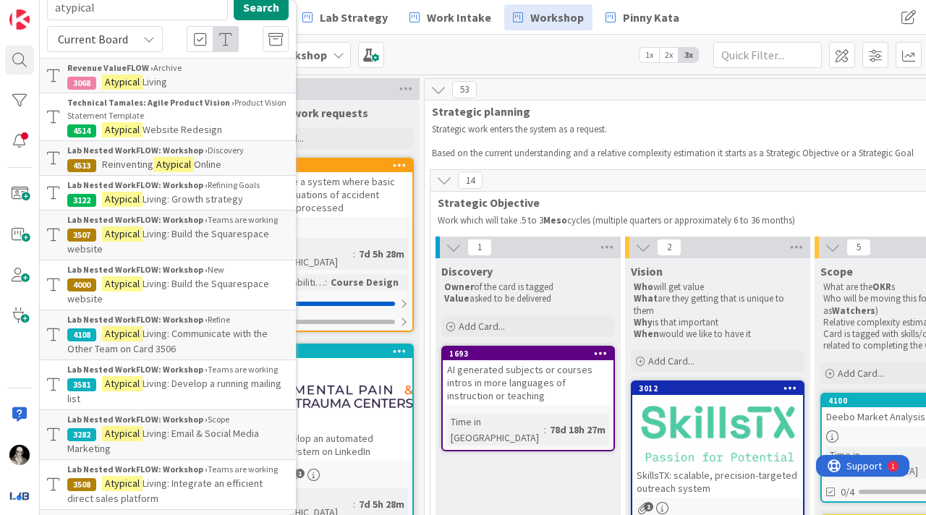
click at [175, 233] on span "Living: Build the Squarespace website" at bounding box center [168, 241] width 202 height 28
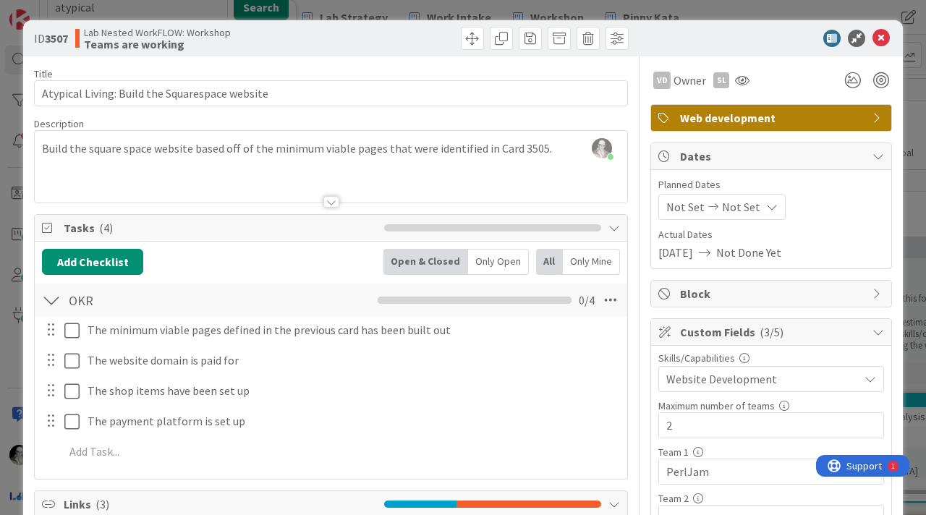
click at [330, 195] on div at bounding box center [331, 184] width 593 height 37
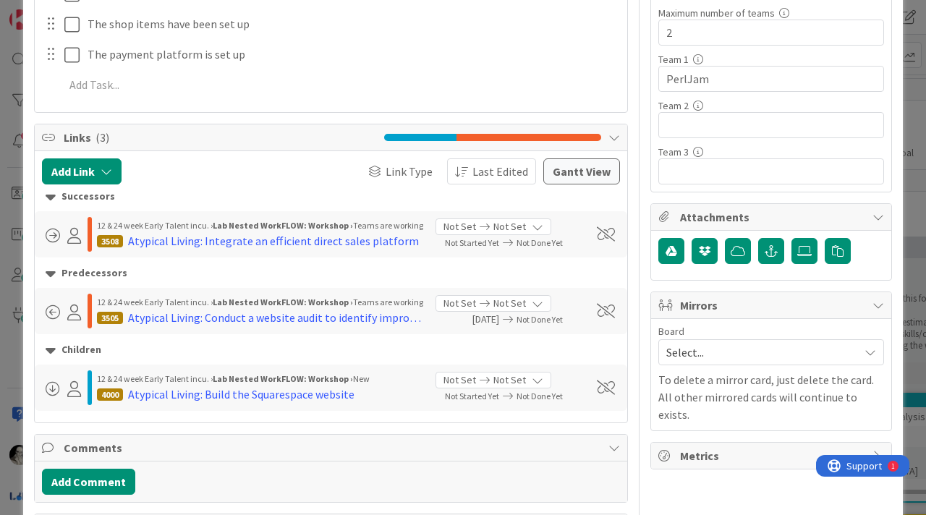
scroll to position [396, 0]
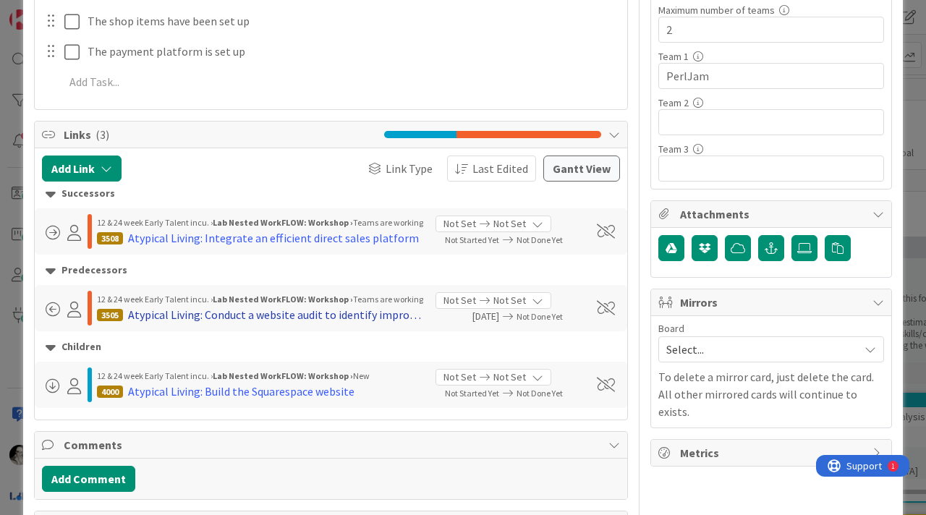
click at [320, 314] on div "Atypical Living: Conduct a website audit to identify improvements" at bounding box center [276, 314] width 297 height 17
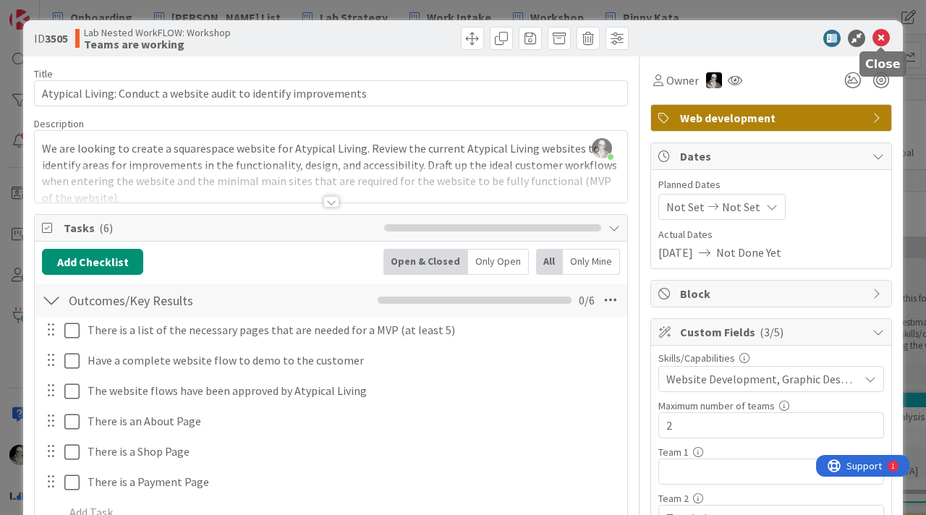
click at [879, 38] on icon at bounding box center [881, 38] width 17 height 17
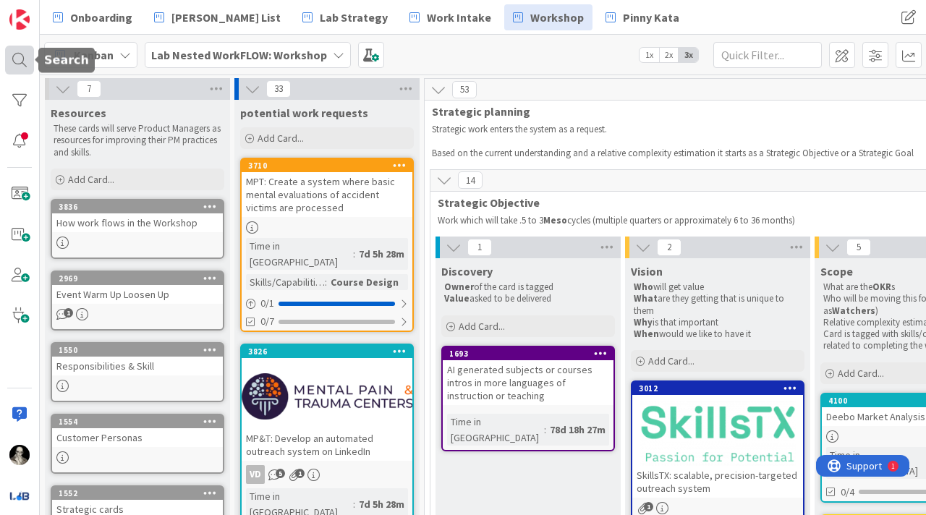
click at [18, 59] on div at bounding box center [19, 60] width 29 height 29
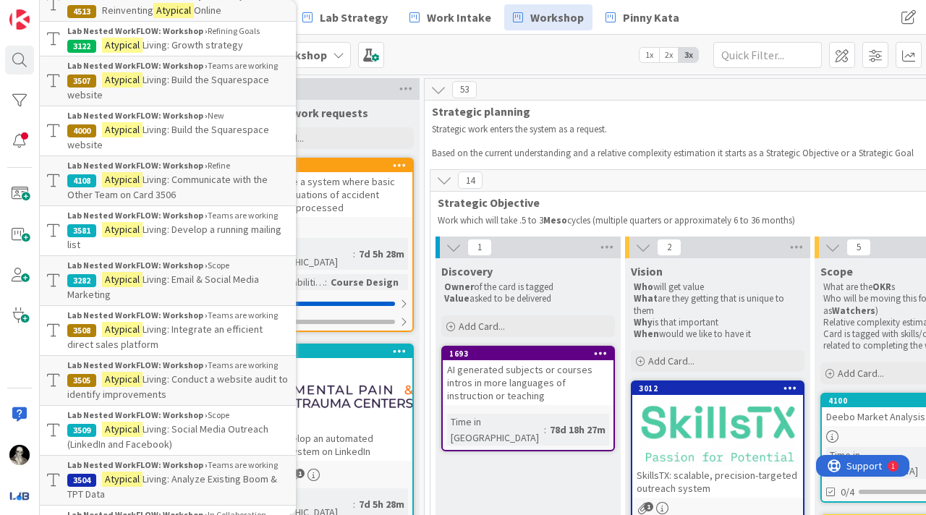
scroll to position [200, 0]
click at [177, 376] on span "Living: Conduct a website audit to identify improvements" at bounding box center [177, 386] width 221 height 28
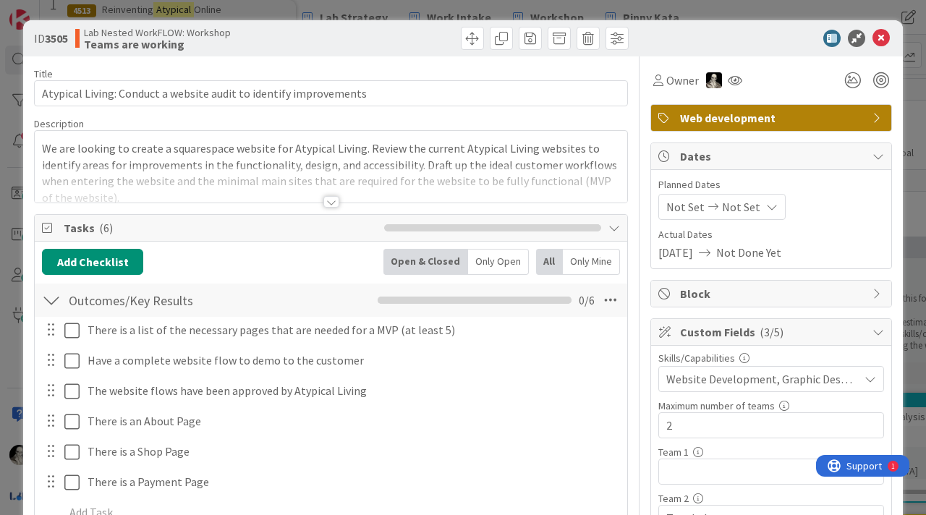
scroll to position [4, 0]
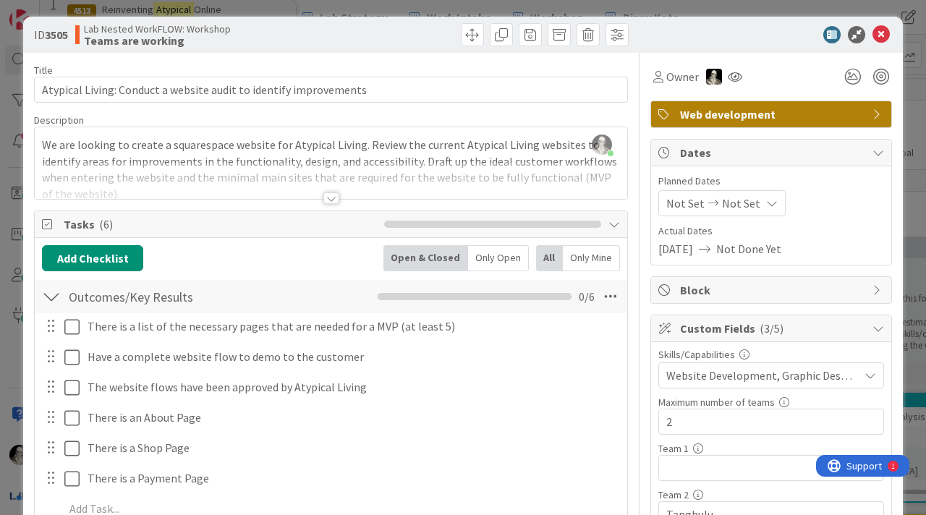
click at [330, 198] on div at bounding box center [331, 198] width 16 height 12
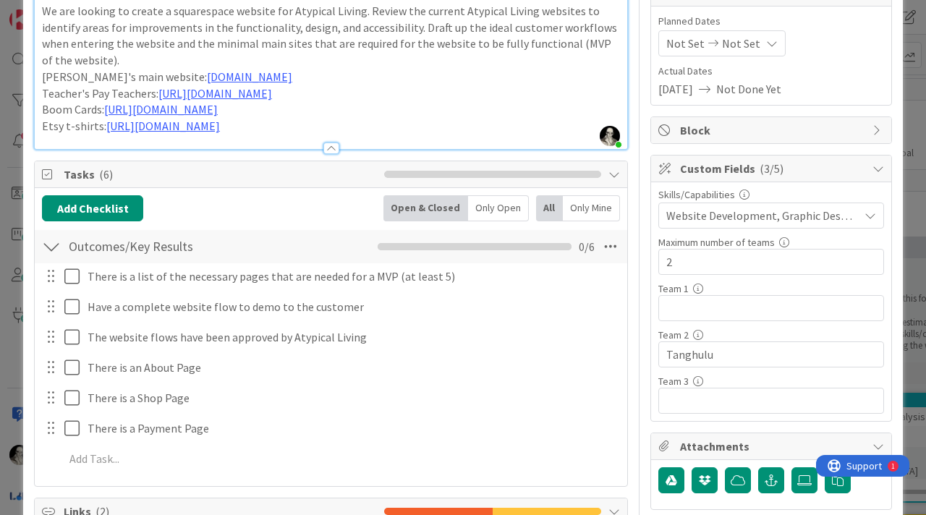
scroll to position [0, 0]
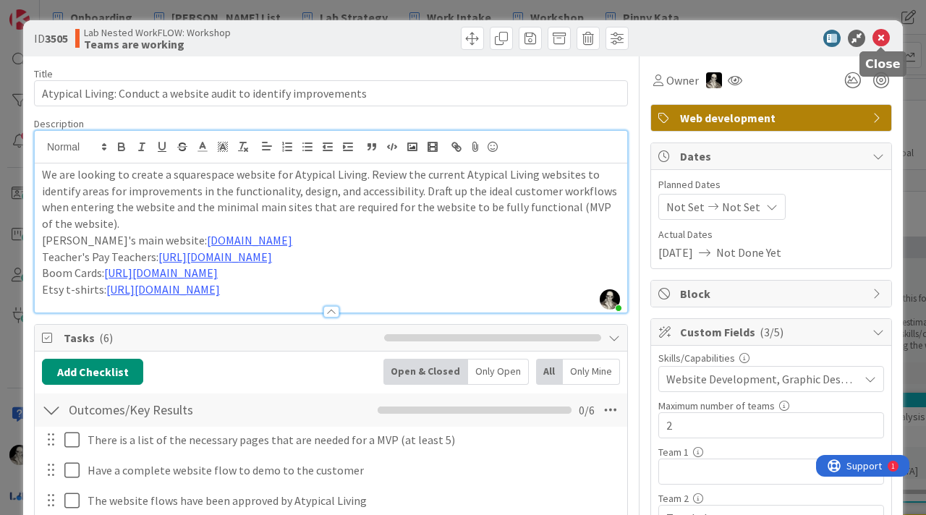
click at [884, 38] on icon at bounding box center [881, 38] width 17 height 17
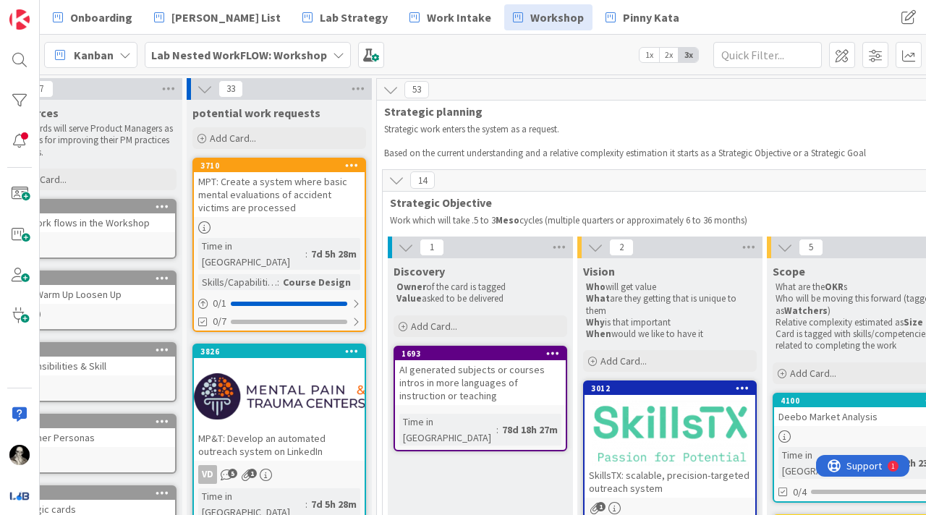
scroll to position [0, 48]
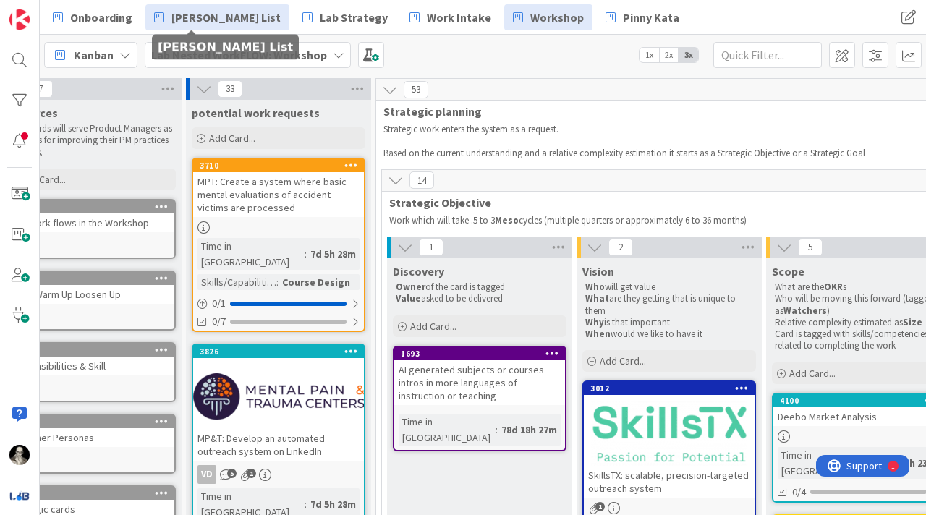
click at [208, 10] on span "[PERSON_NAME] List" at bounding box center [225, 17] width 109 height 17
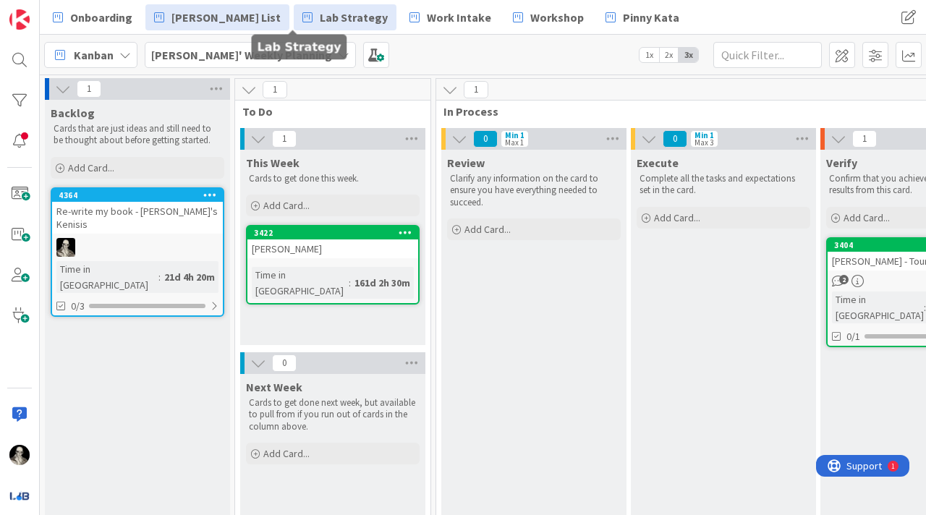
click at [320, 20] on span "Lab Strategy" at bounding box center [354, 17] width 68 height 17
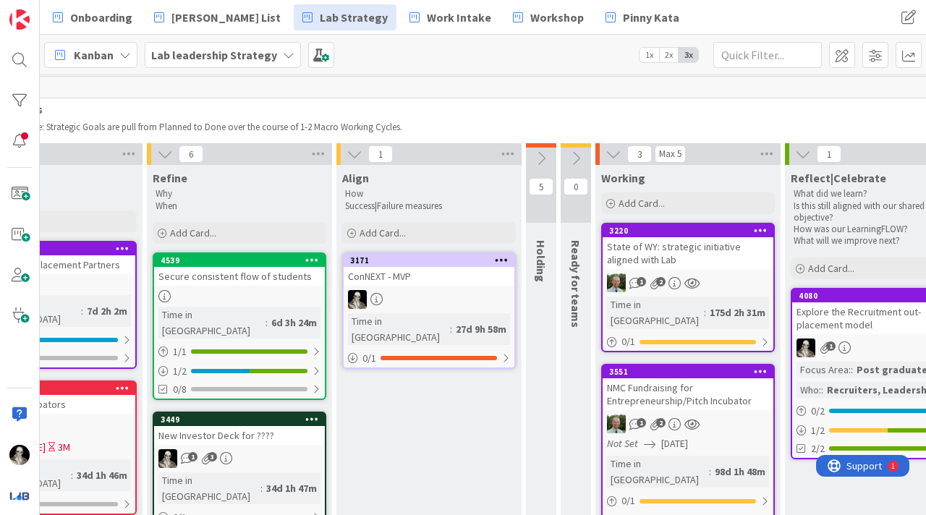
scroll to position [110, 1283]
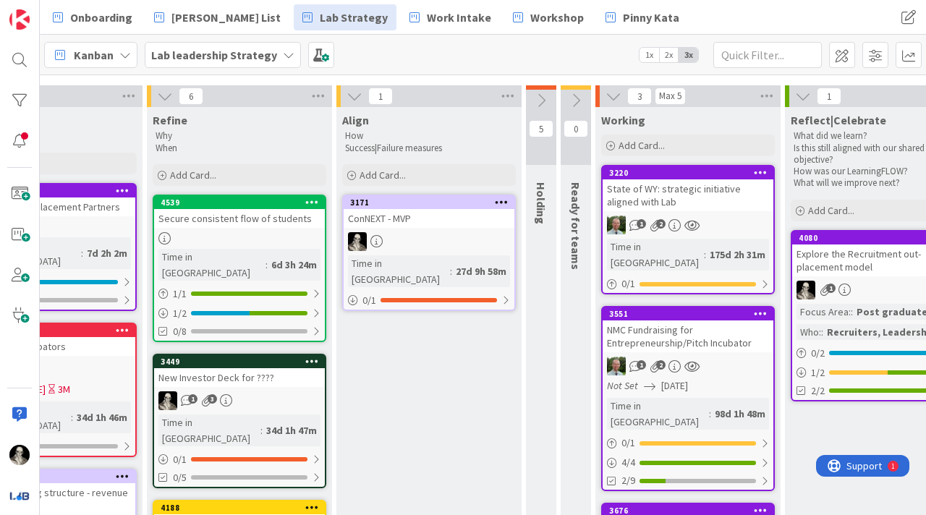
click at [281, 368] on div "New Investor Deck for ????" at bounding box center [239, 377] width 171 height 19
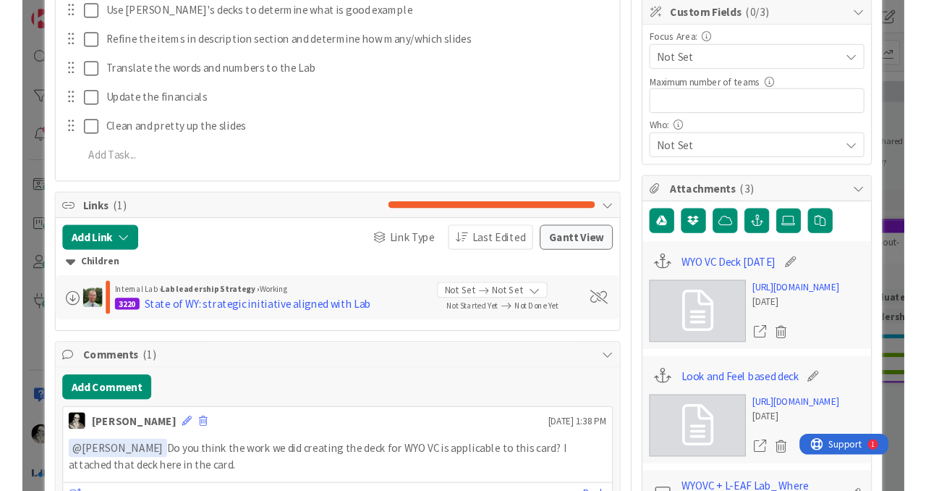
scroll to position [310, 0]
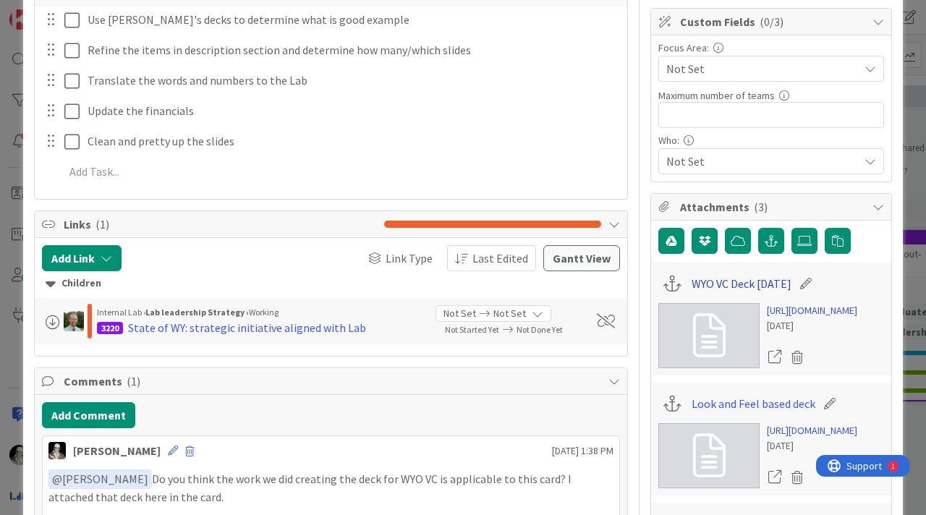
click at [745, 281] on link "WYO VC Deck 8.28.25" at bounding box center [742, 283] width 100 height 17
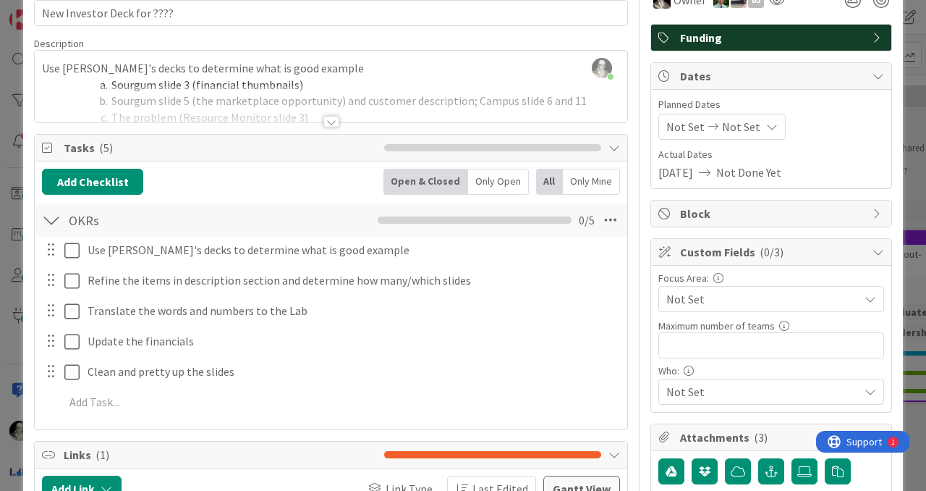
scroll to position [0, 0]
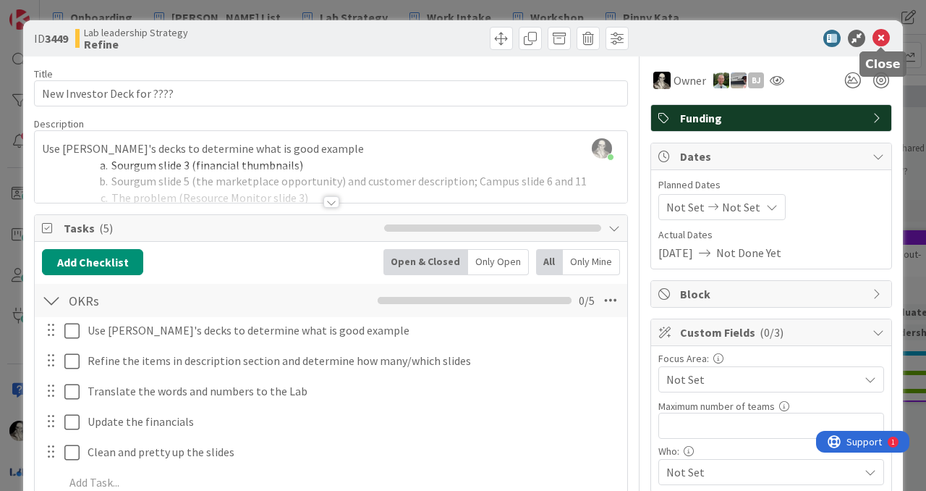
click at [878, 35] on icon at bounding box center [881, 38] width 17 height 17
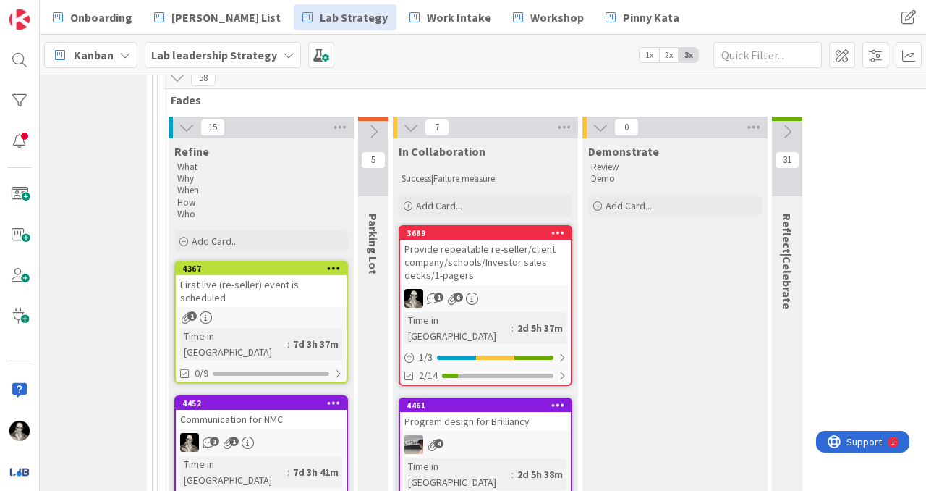
scroll to position [543, 2106]
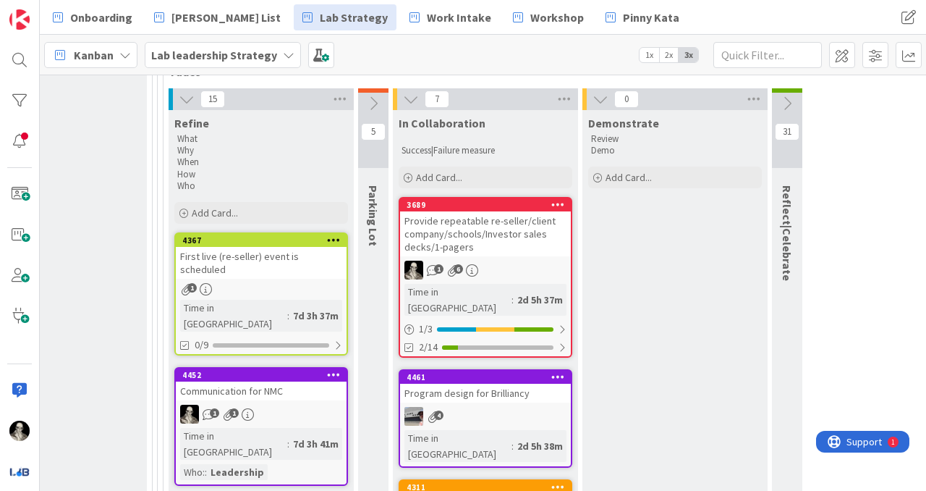
click at [512, 219] on div "Provide repeatable re-seller/client company/schools/Investor sales decks/1-page…" at bounding box center [485, 233] width 171 height 45
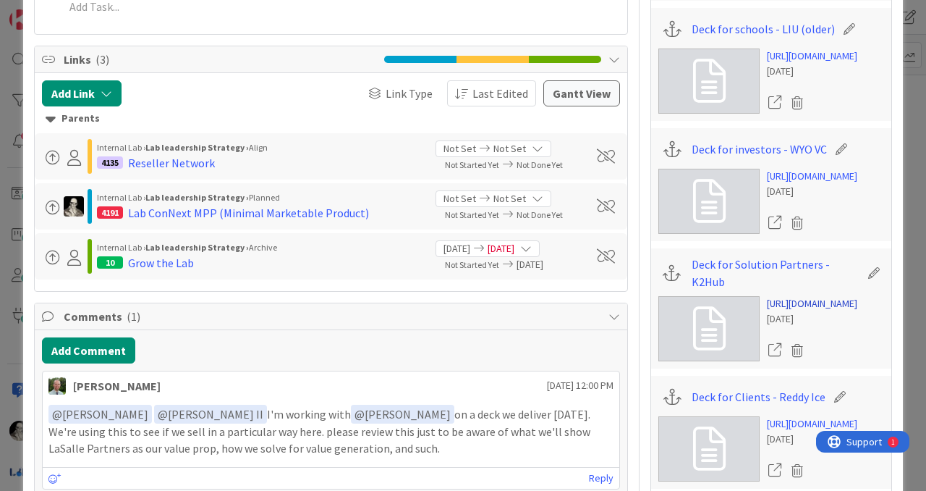
scroll to position [801, 0]
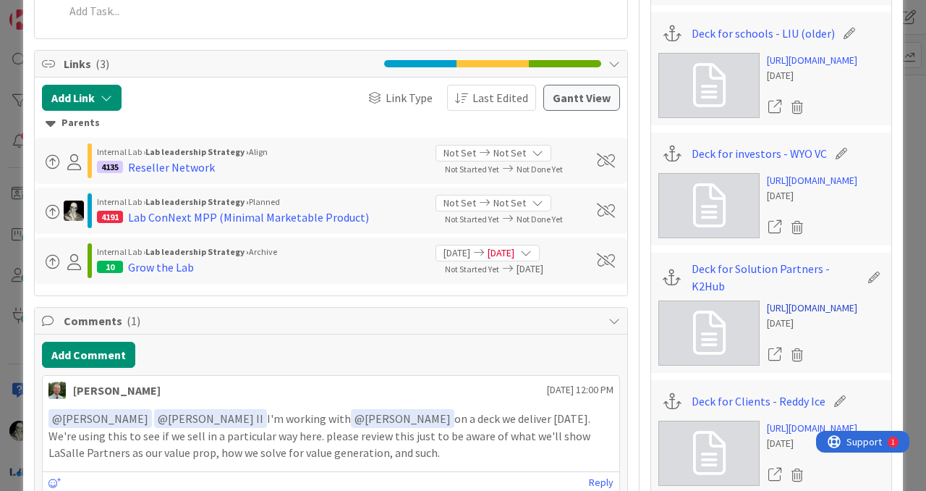
click at [796, 68] on link "https://docs.google.com/presentation/d/1dC9fbUAJSZPYNs4H_HG-WzXb-9Z_CL6UZi_TvbI…" at bounding box center [812, 60] width 90 height 15
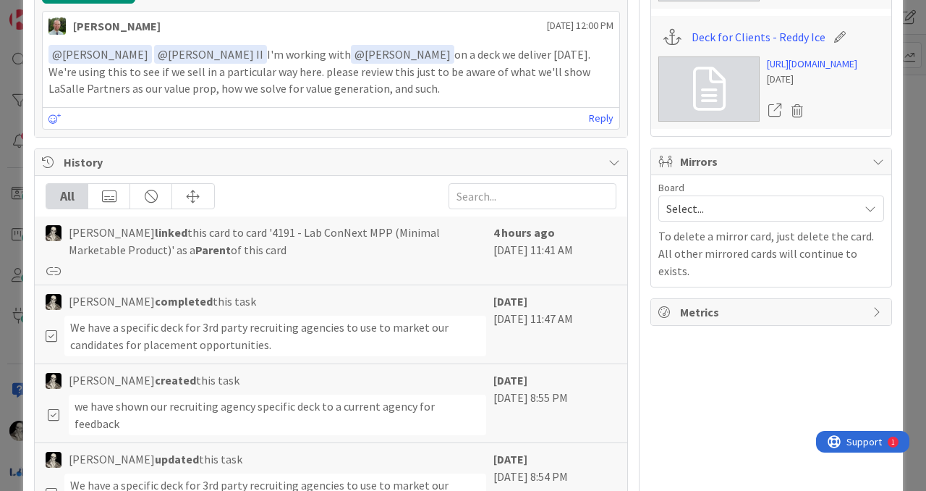
scroll to position [1178, 0]
